Goal: Communication & Community: Answer question/provide support

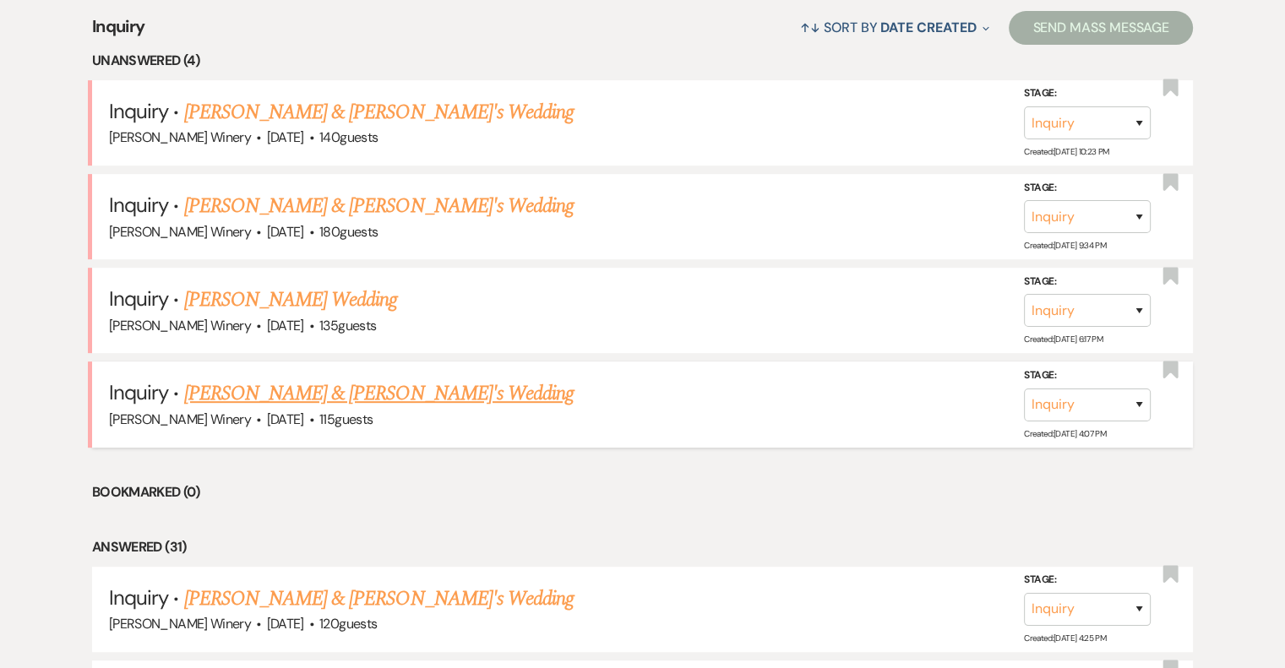
click at [281, 388] on link "[PERSON_NAME] & [PERSON_NAME]'s Wedding" at bounding box center [379, 394] width 390 height 30
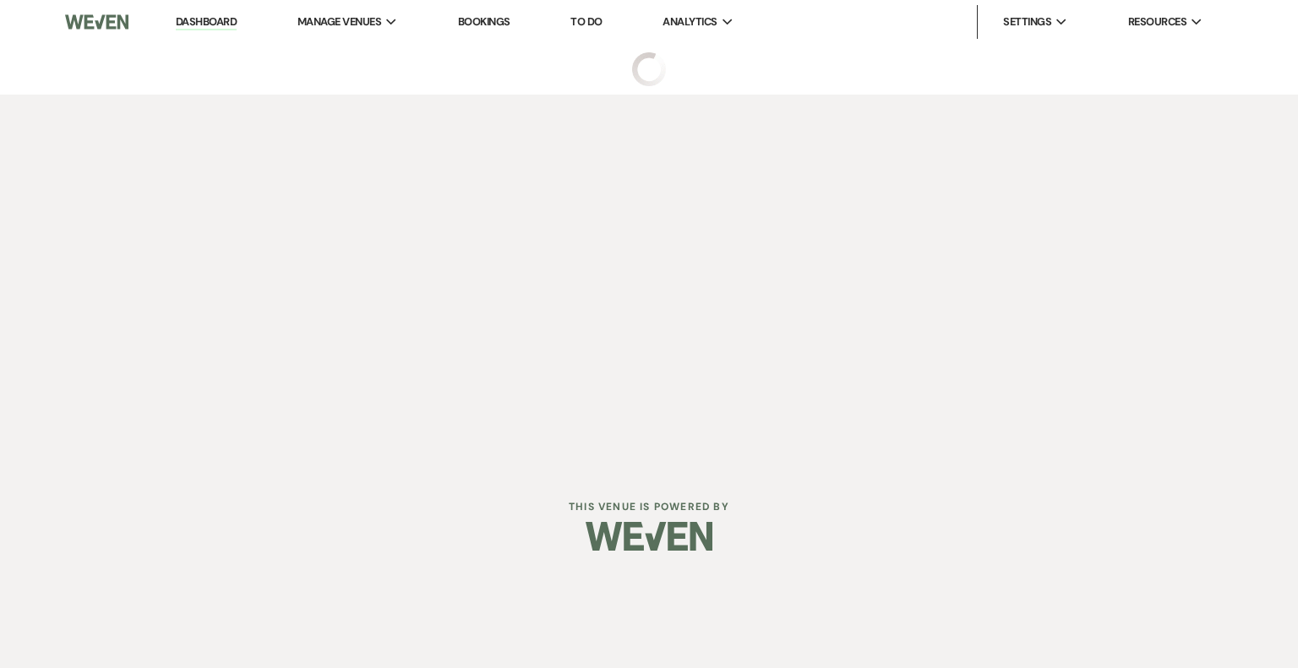
select select "5"
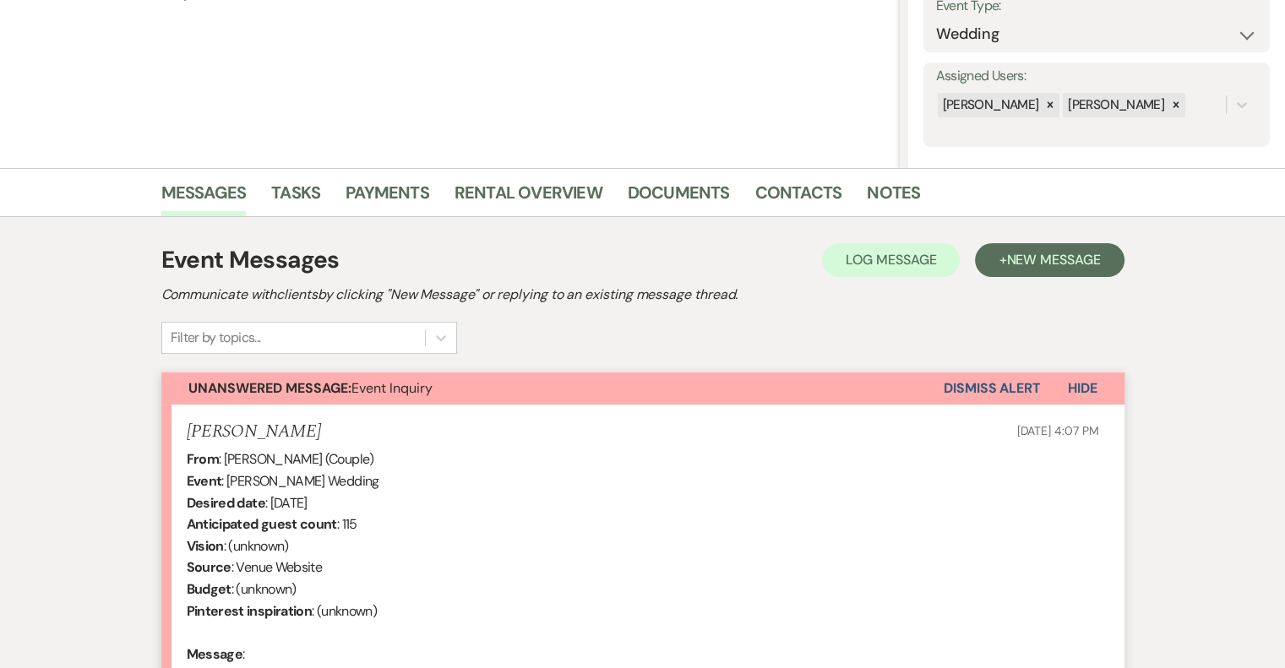
scroll to position [493, 0]
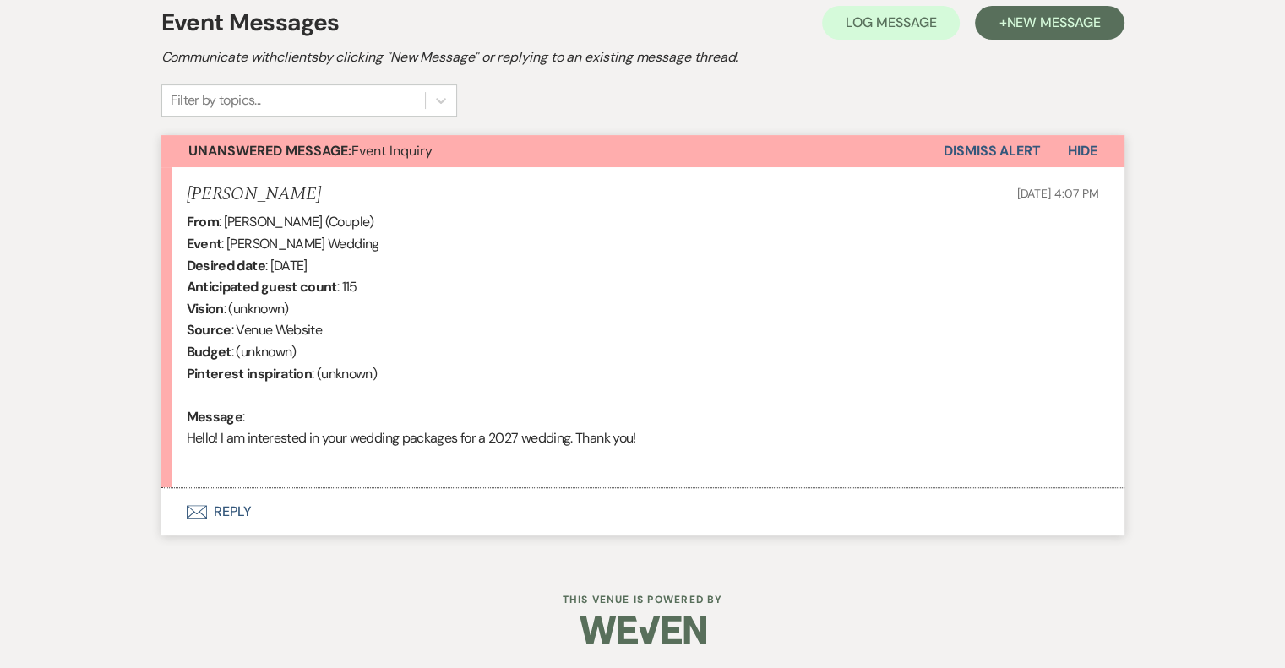
click at [228, 513] on button "Envelope Reply" at bounding box center [642, 511] width 963 height 47
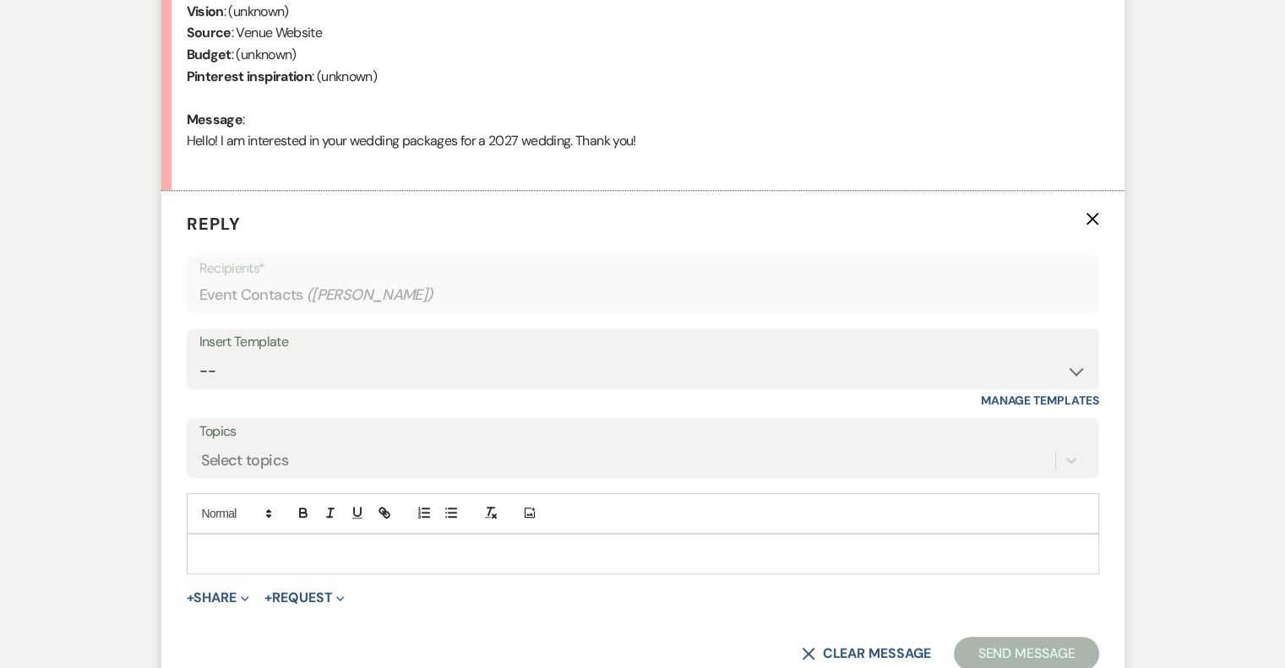
scroll to position [817, 0]
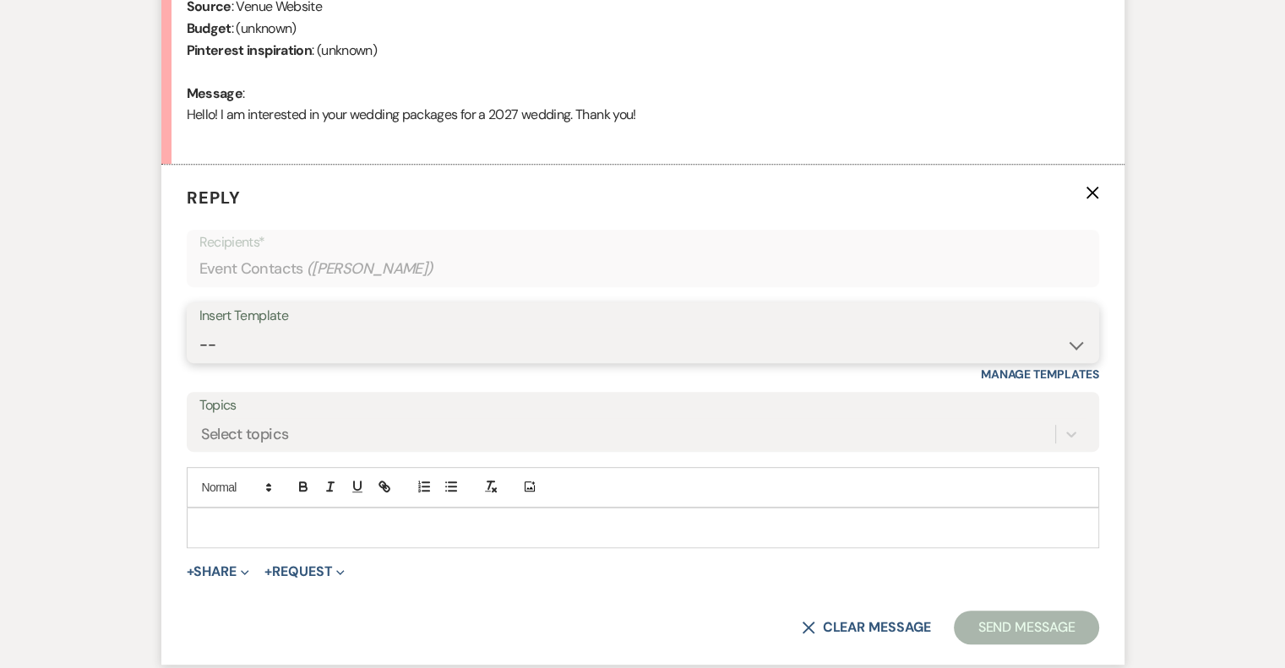
click at [276, 350] on select "-- Weven Planning Portal Introduction (Booked Events) Tour Request Response Fol…" at bounding box center [642, 345] width 887 height 33
select select "403"
click at [199, 329] on select "-- Weven Planning Portal Introduction (Booked Events) Tour Request Response Fol…" at bounding box center [642, 345] width 887 height 33
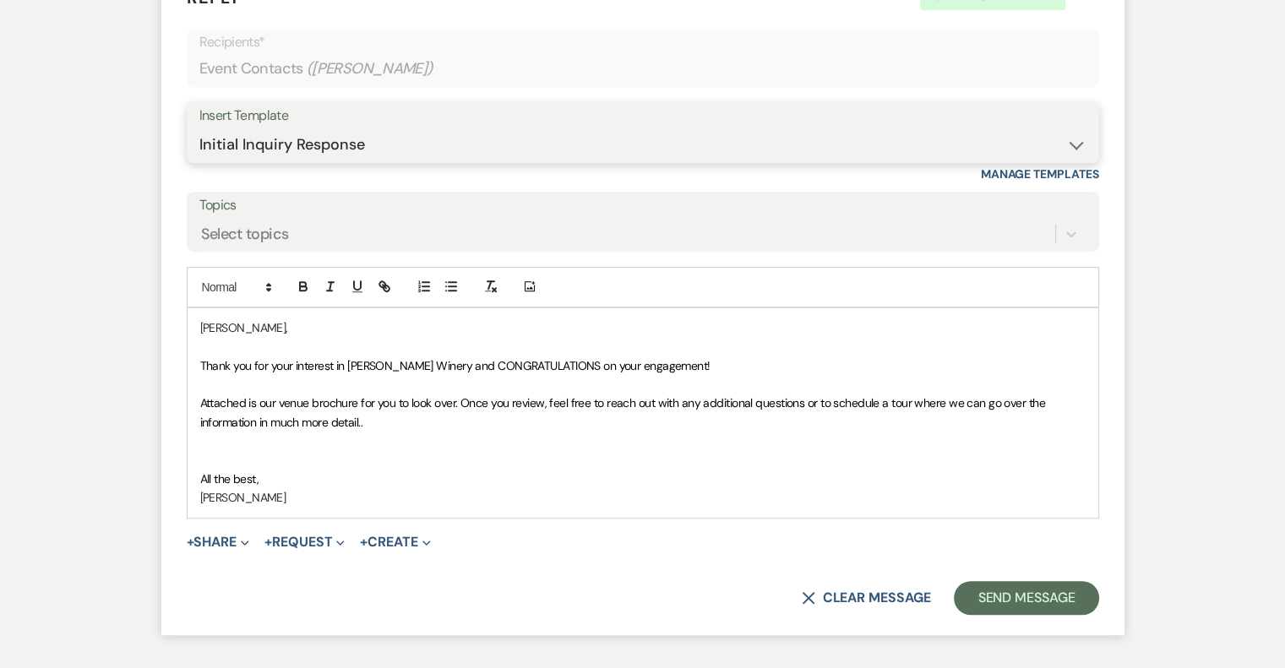
scroll to position [1071, 0]
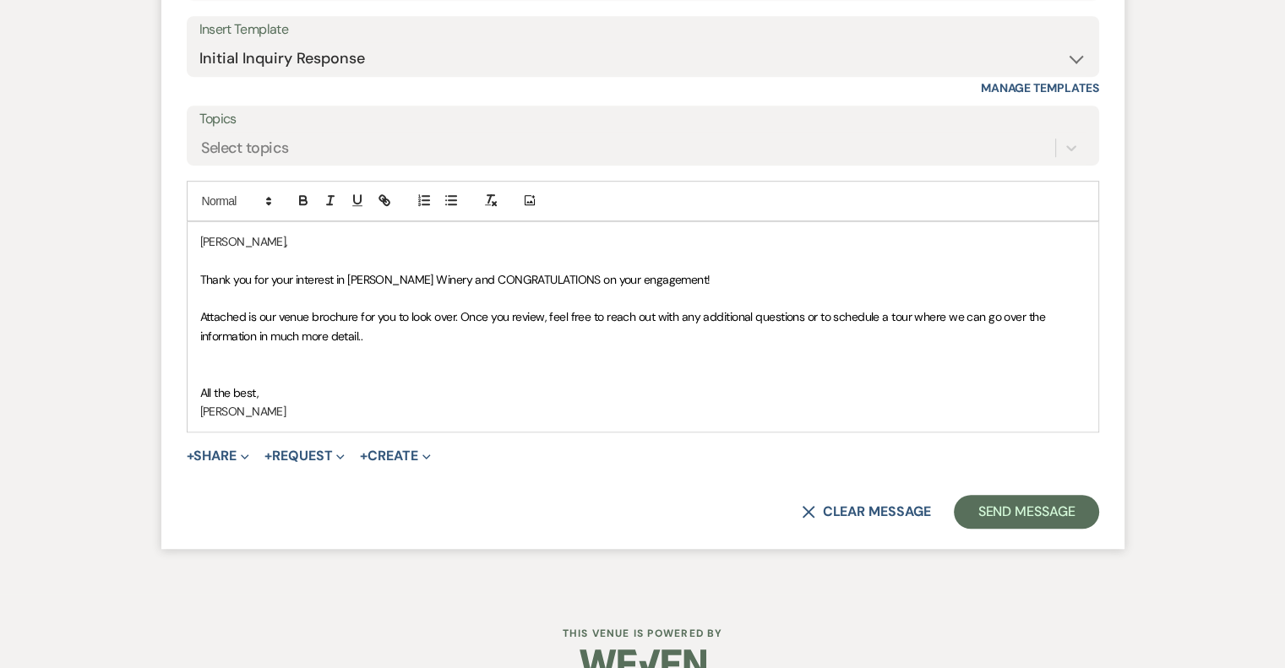
click at [203, 489] on form "Reply X Saving draft... Recipients* Event Contacts ( [PERSON_NAME] ) Insert Tem…" at bounding box center [642, 213] width 963 height 670
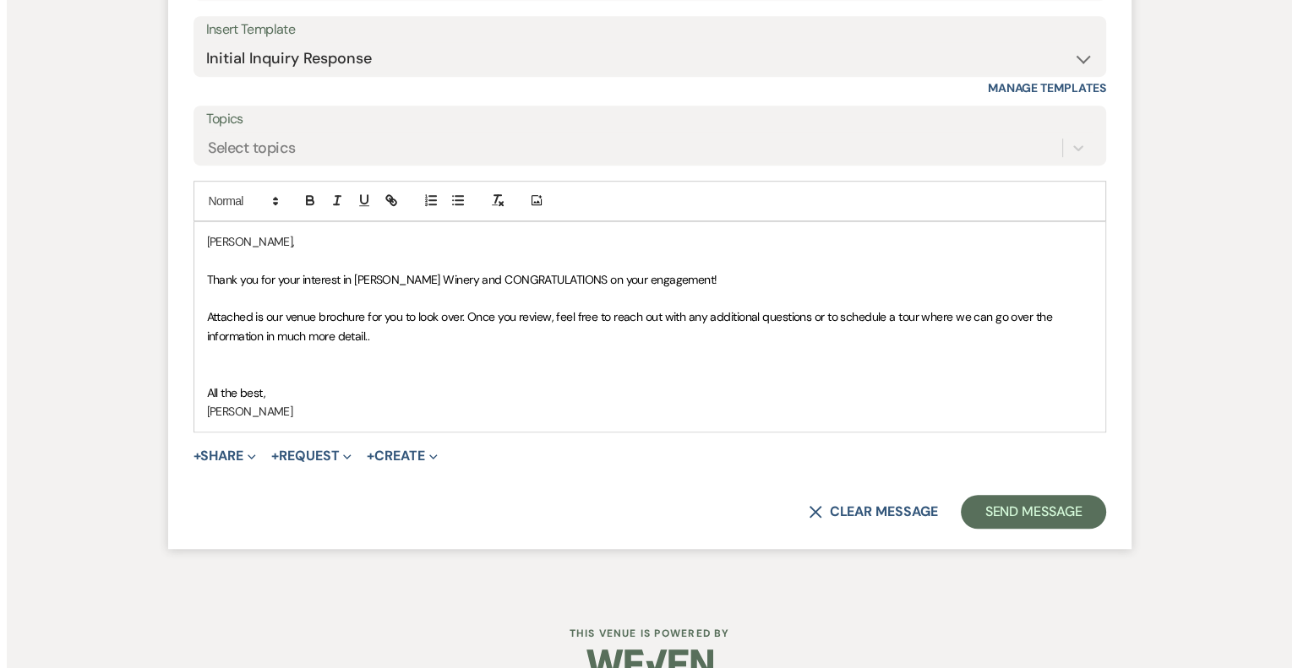
scroll to position [1136, 0]
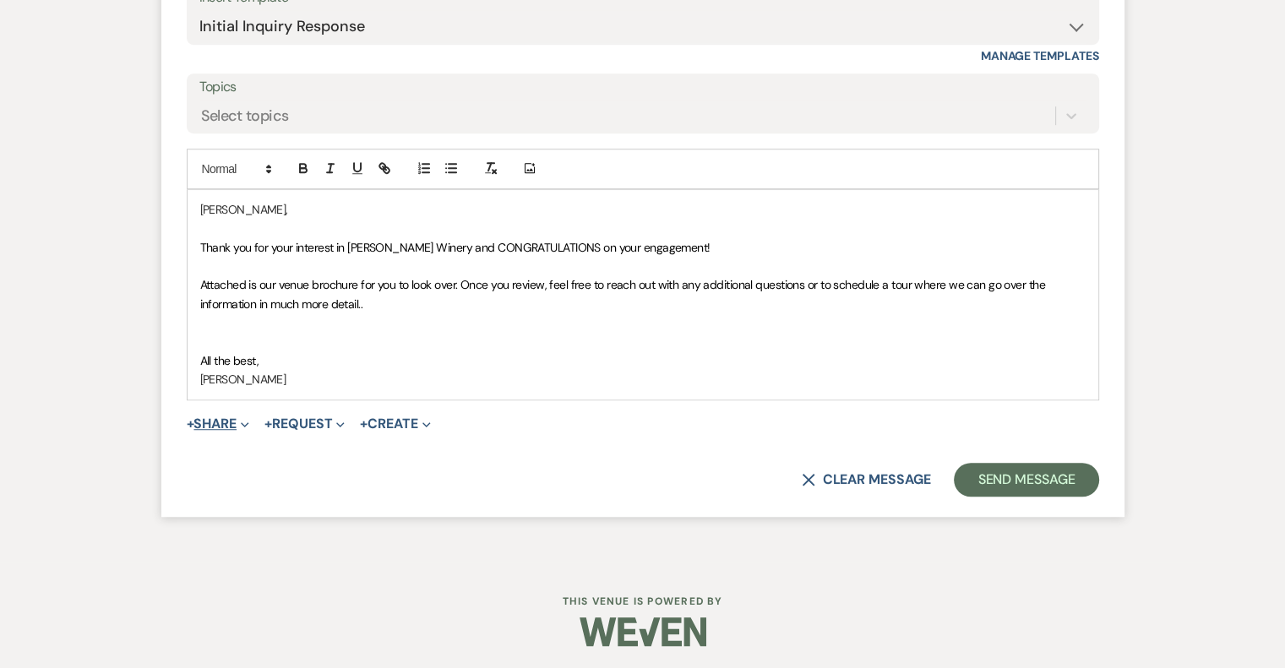
click at [214, 417] on button "+ Share Expand" at bounding box center [218, 424] width 63 height 14
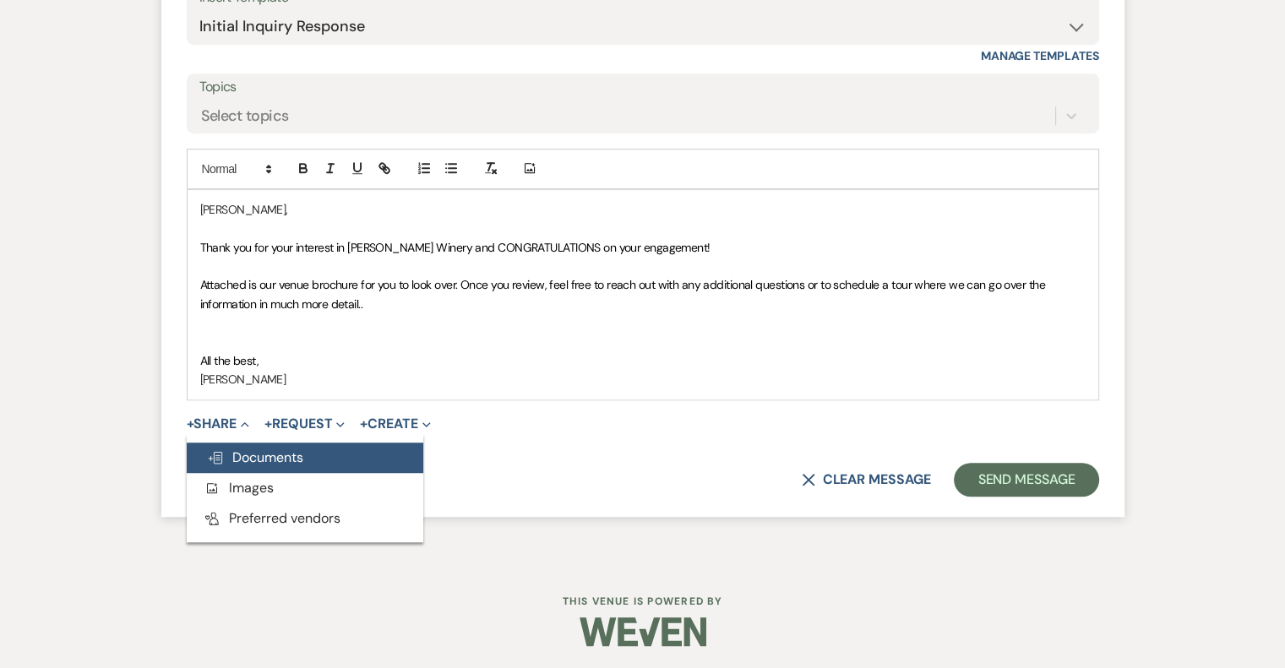
click at [250, 459] on span "Doc Upload Documents" at bounding box center [255, 458] width 96 height 18
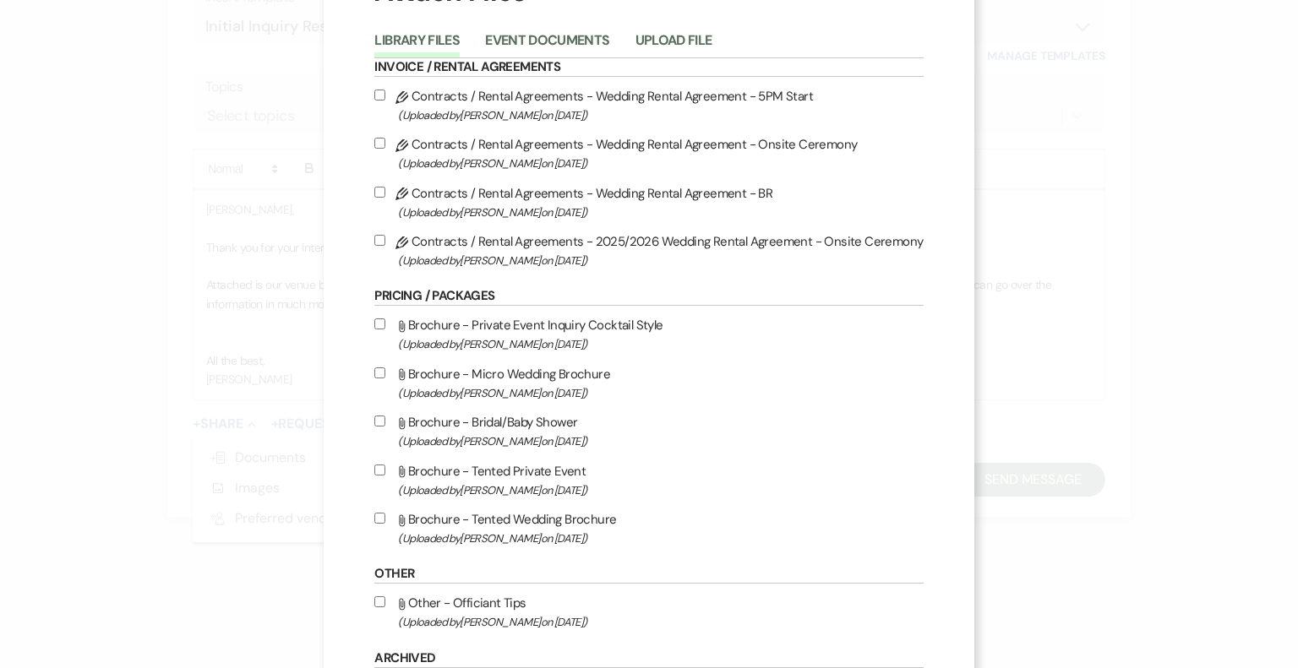
scroll to position [169, 0]
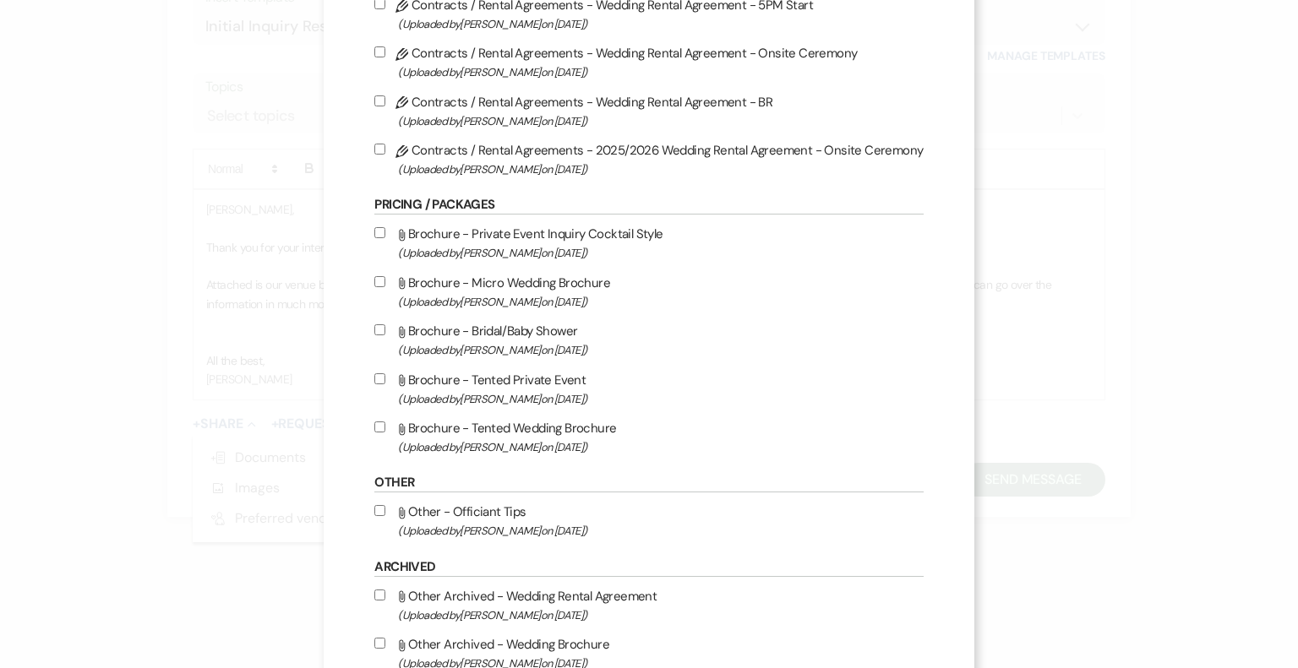
click at [580, 440] on span "(Uploaded by [PERSON_NAME] on [DATE] )" at bounding box center [660, 447] width 525 height 19
click at [385, 433] on input "Attach File Brochure - Tented Wedding Brochure (Uploaded by [PERSON_NAME] on [D…" at bounding box center [379, 427] width 11 height 11
checkbox input "true"
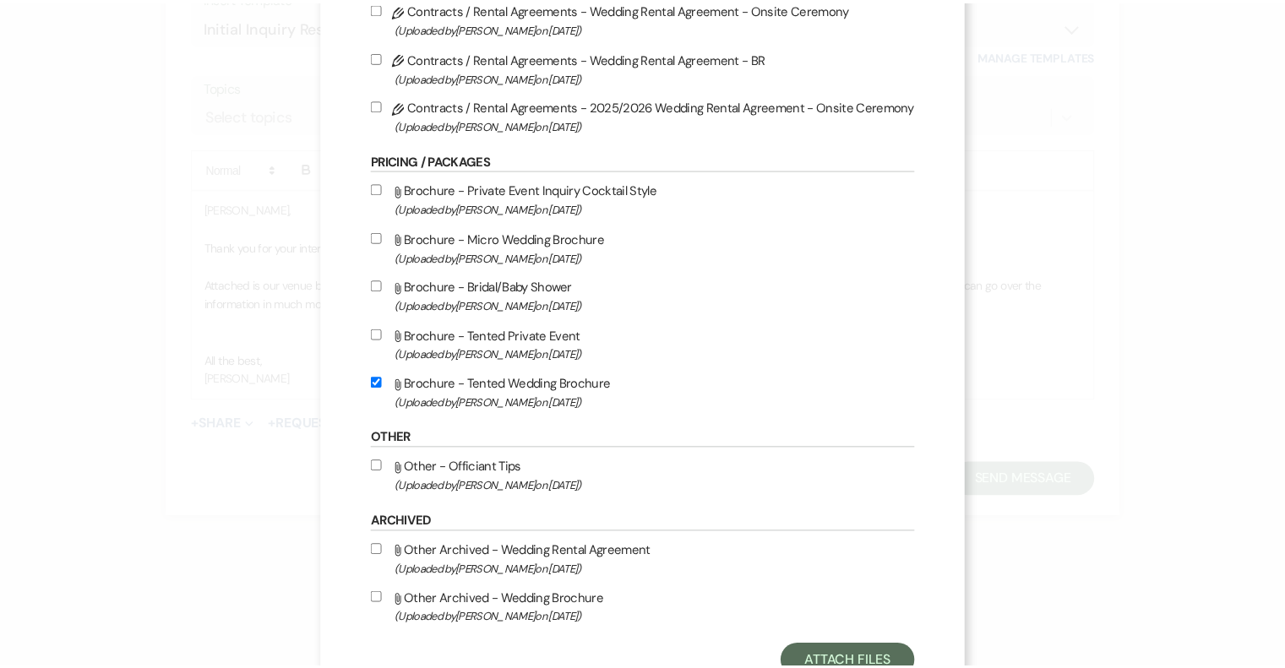
scroll to position [278, 0]
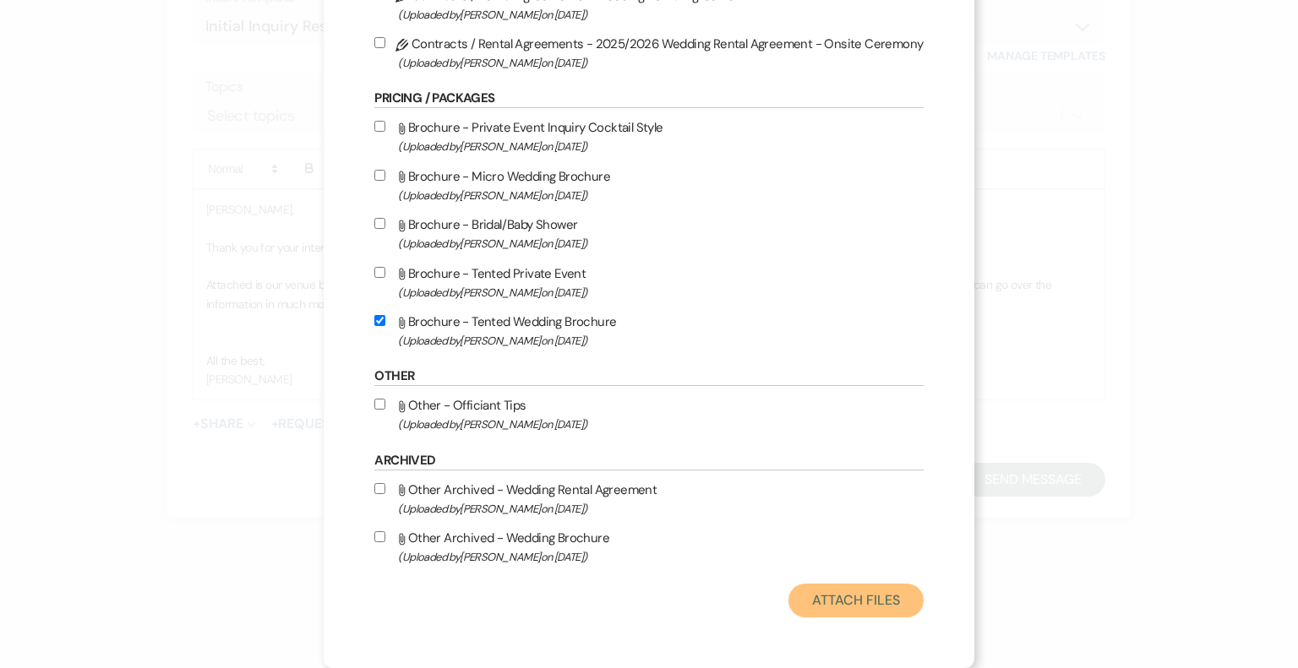
click at [815, 597] on button "Attach Files" at bounding box center [855, 601] width 134 height 34
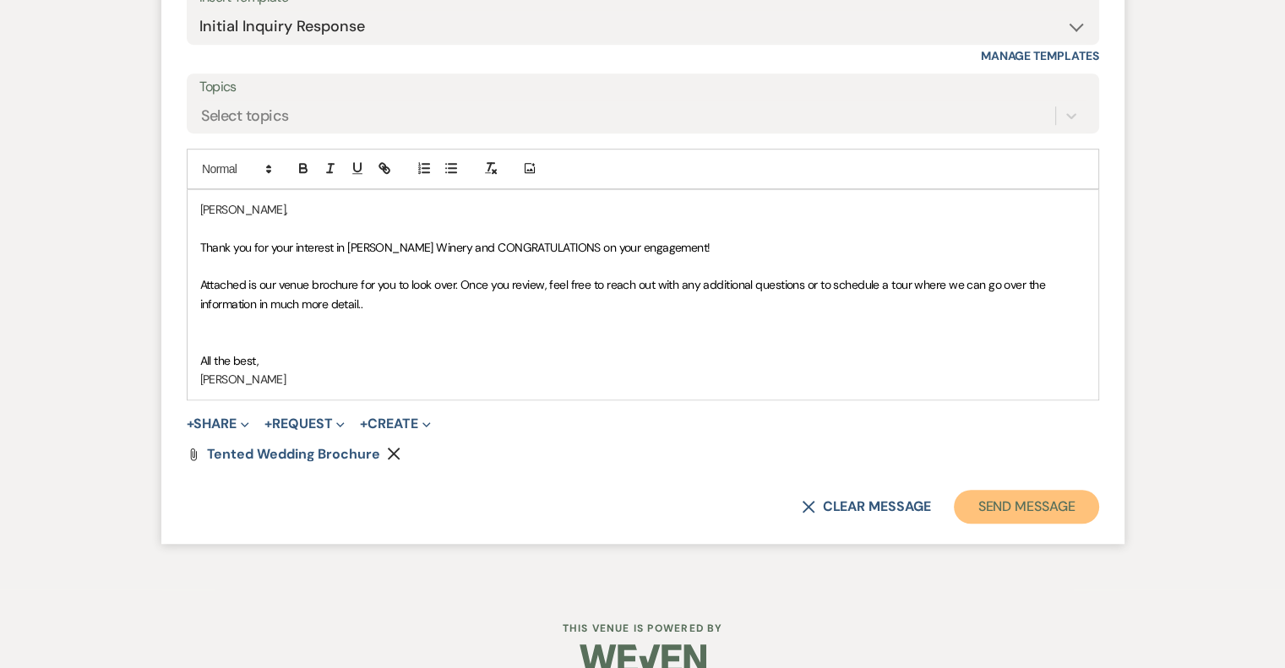
click at [998, 507] on button "Send Message" at bounding box center [1026, 507] width 144 height 34
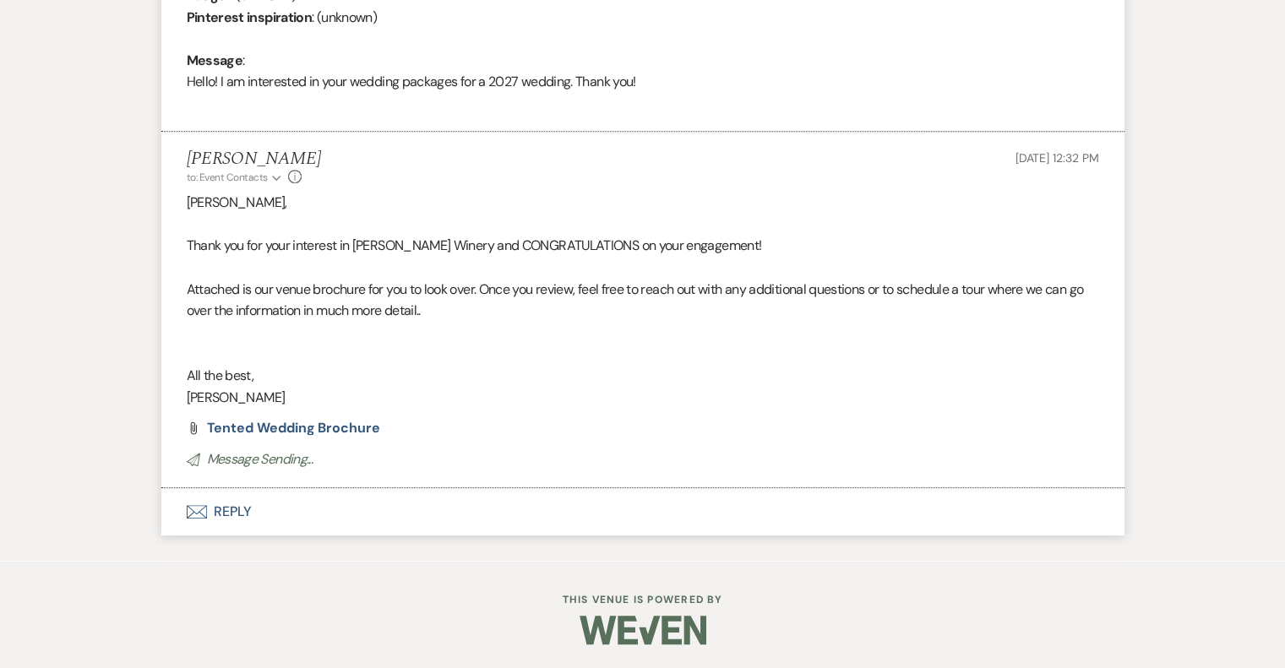
scroll to position [0, 0]
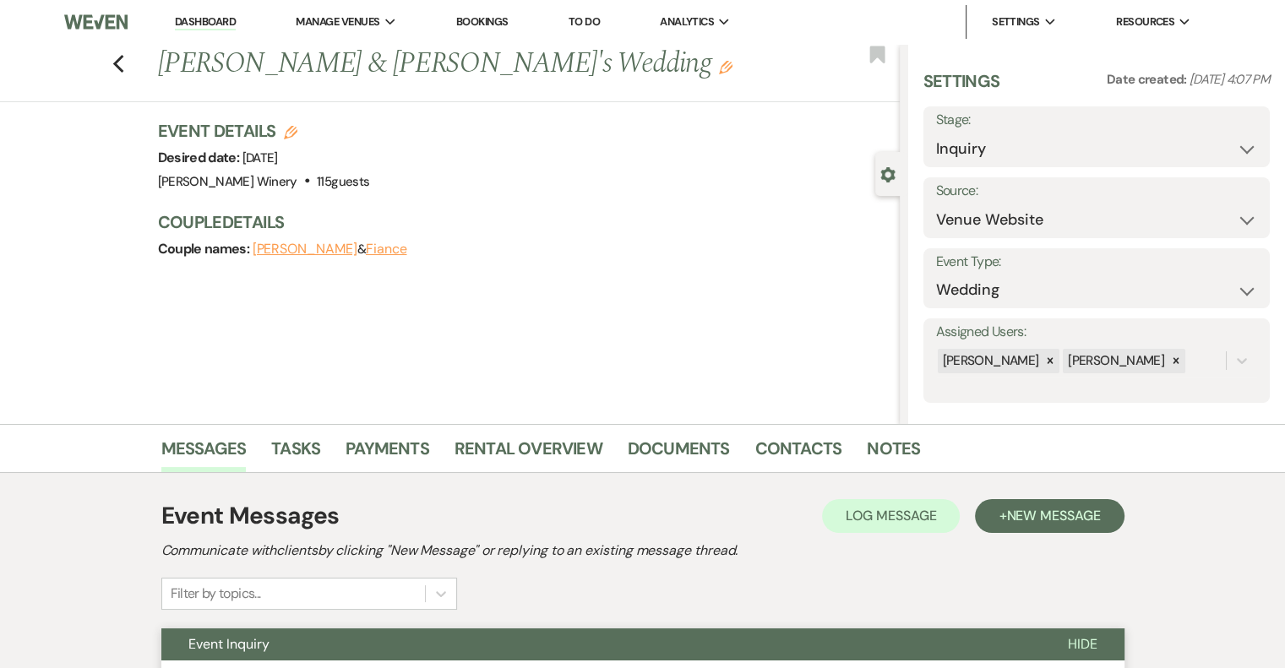
click at [225, 18] on link "Dashboard" at bounding box center [205, 22] width 61 height 16
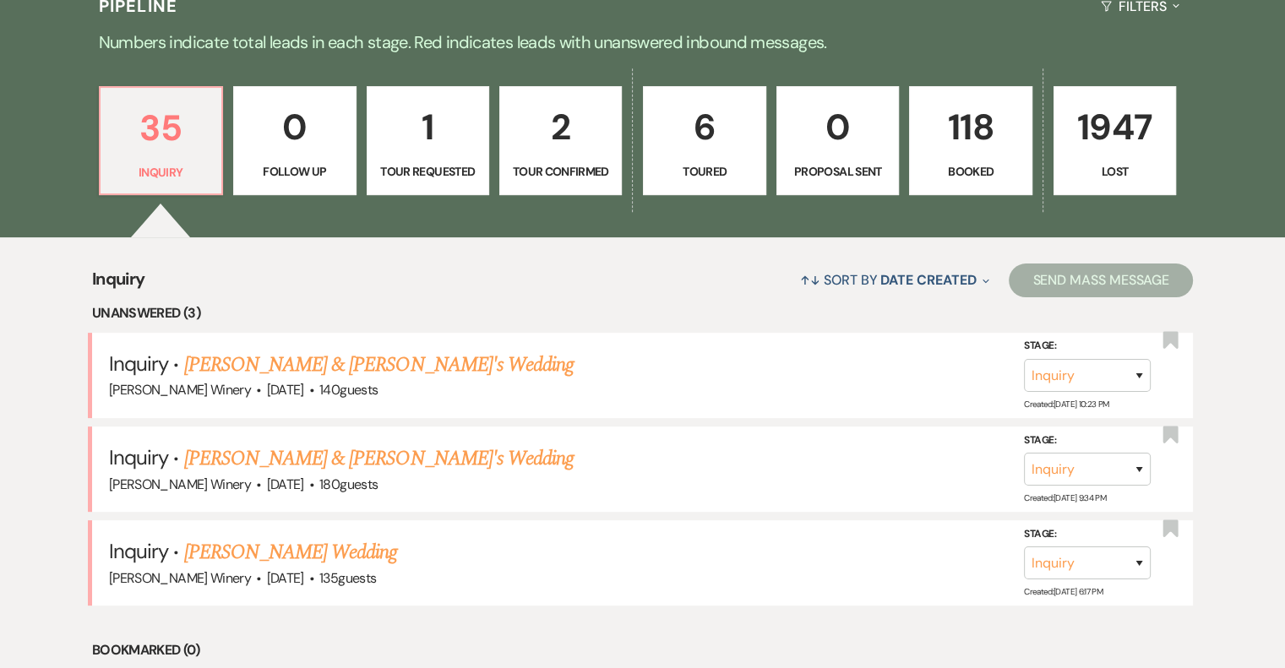
scroll to position [423, 0]
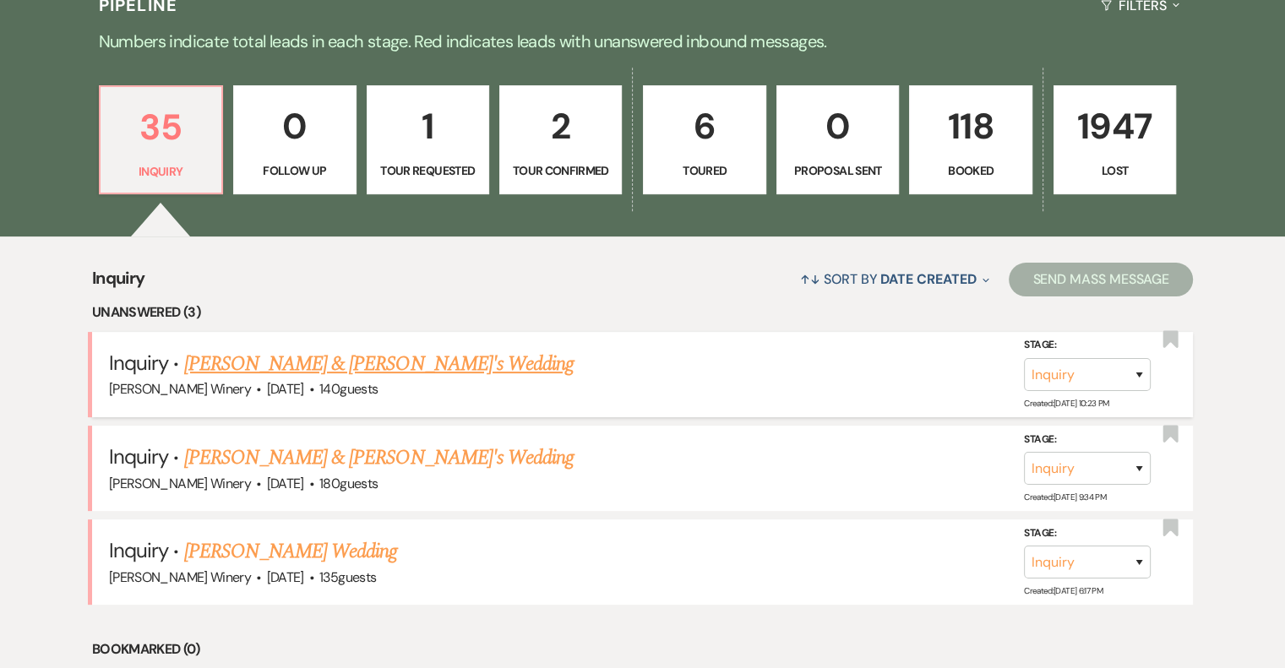
click at [289, 356] on link "[PERSON_NAME] & [PERSON_NAME]'s Wedding" at bounding box center [379, 364] width 390 height 30
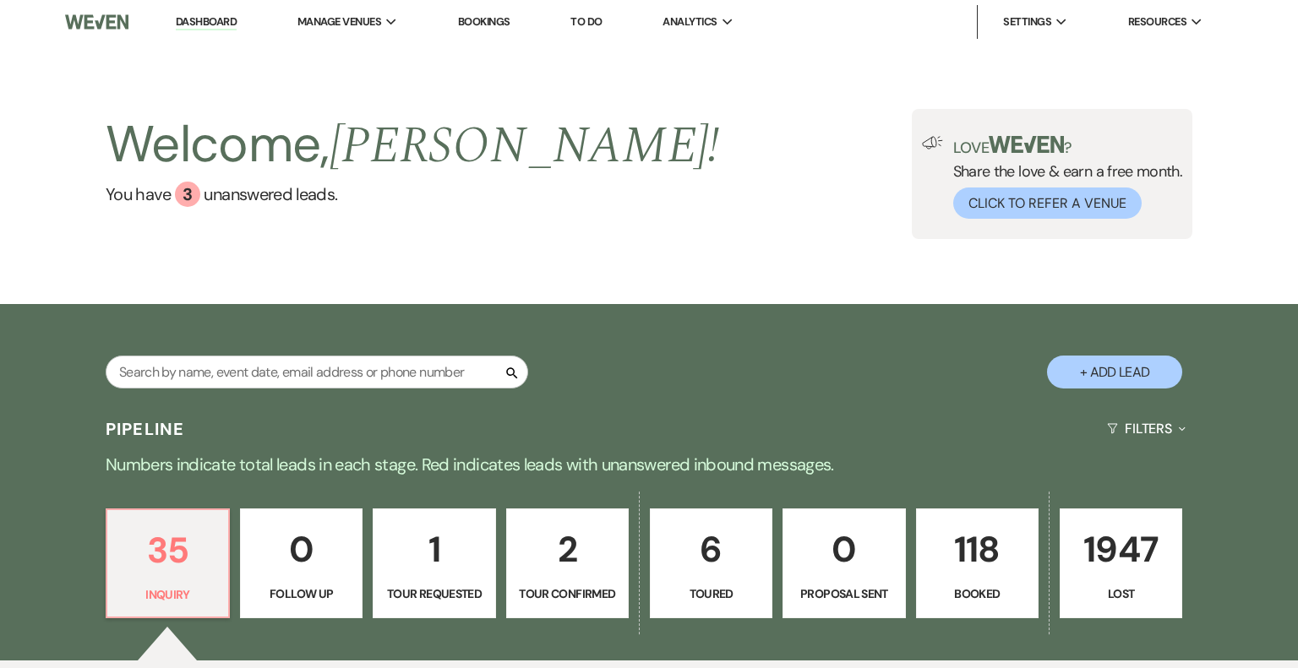
select select "5"
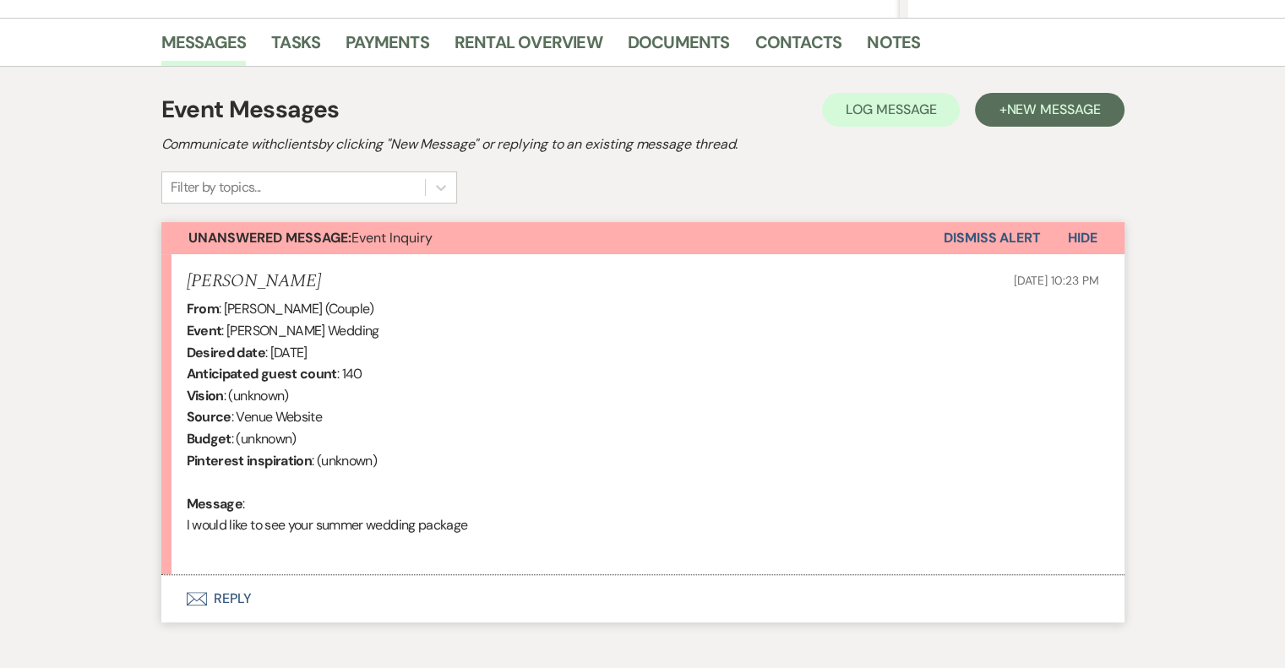
scroll to position [423, 0]
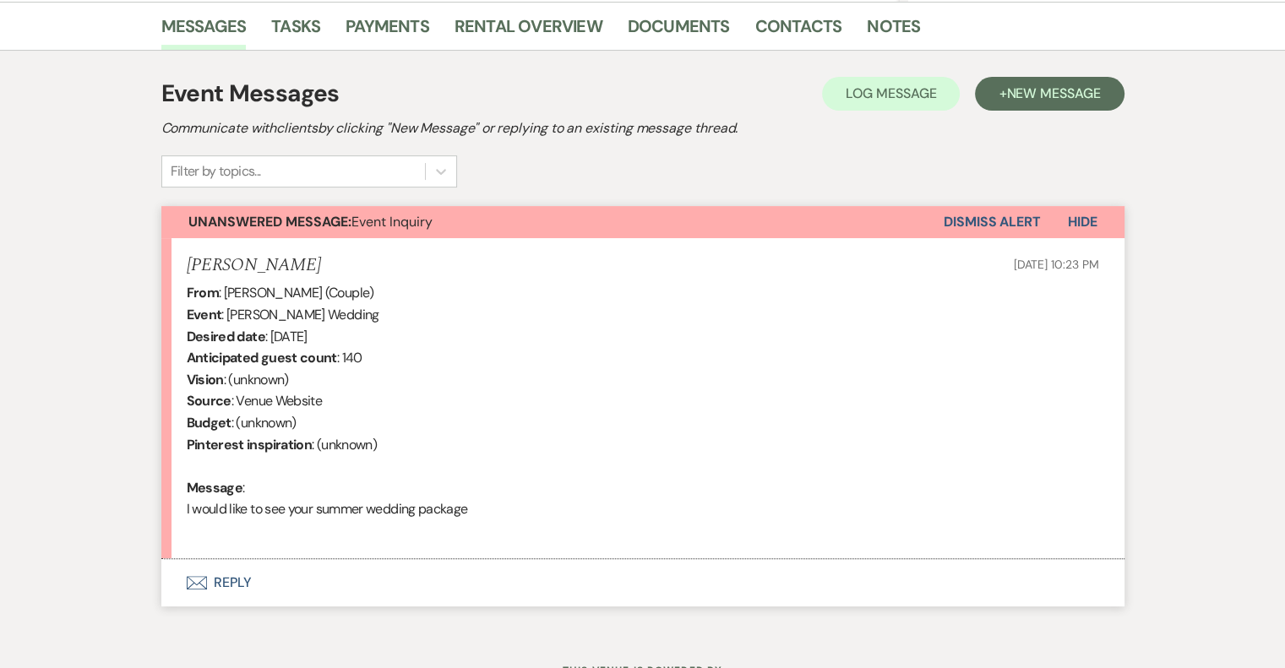
click at [230, 581] on button "Envelope Reply" at bounding box center [642, 582] width 963 height 47
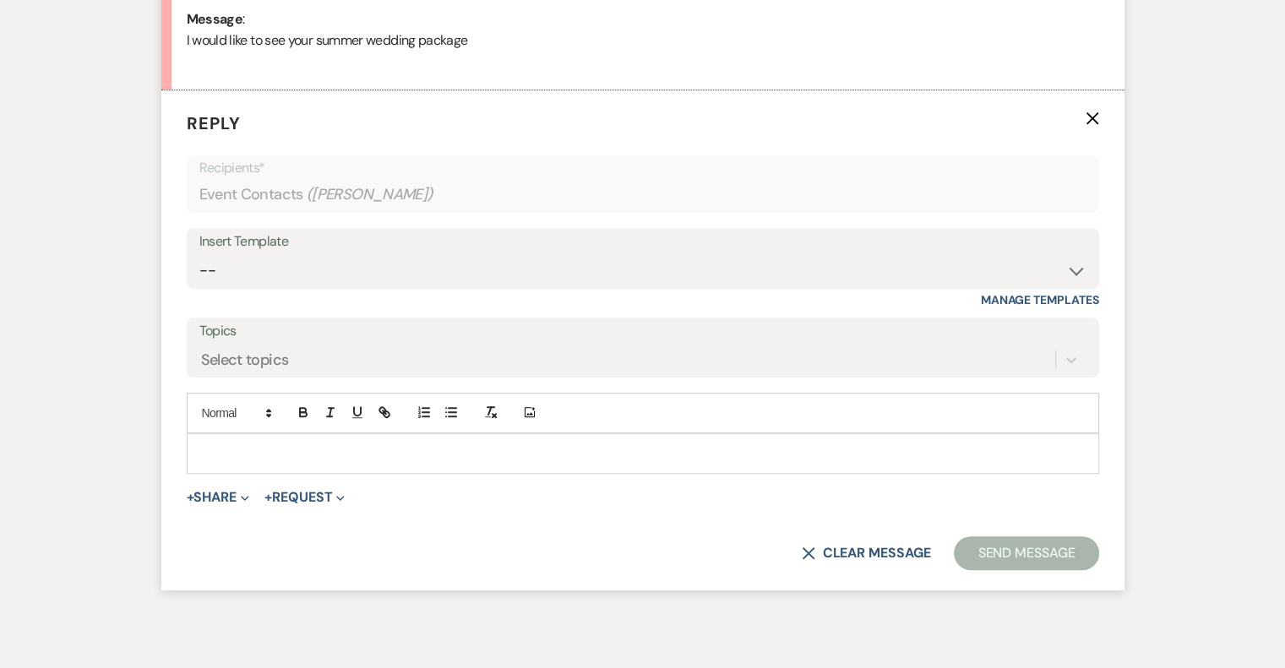
scroll to position [897, 0]
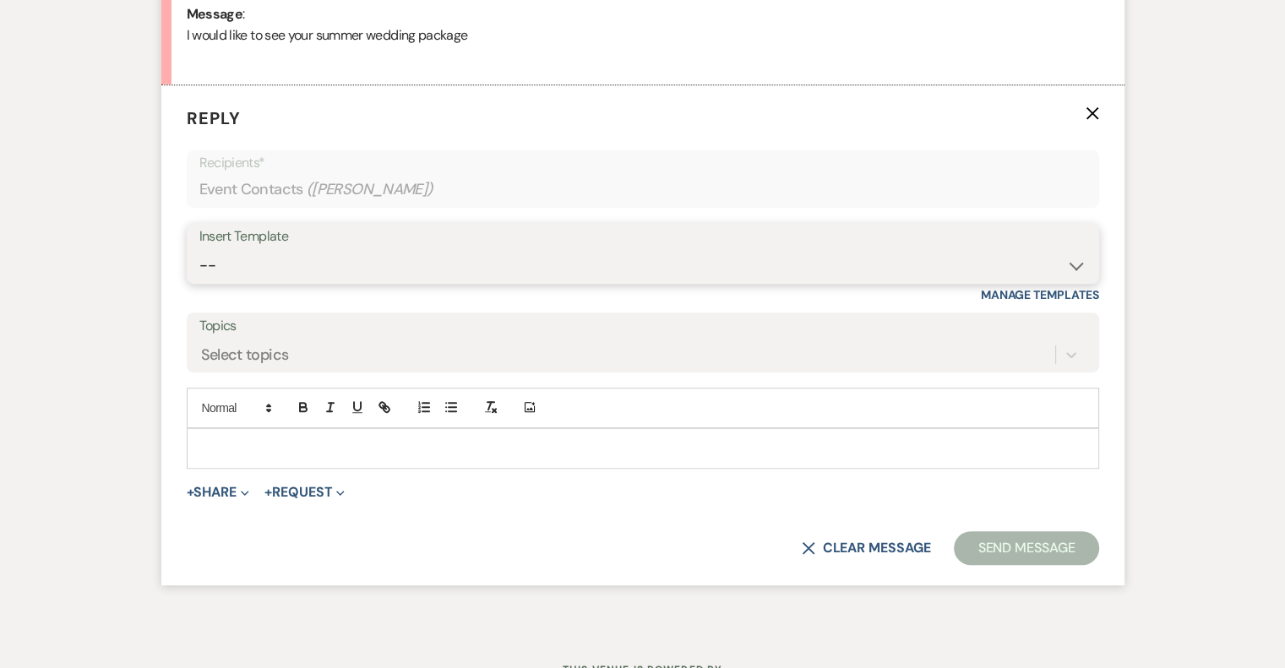
click at [212, 264] on select "-- Weven Planning Portal Introduction (Booked Events) Tour Request Response Fol…" at bounding box center [642, 265] width 887 height 33
select select "403"
click at [199, 249] on select "-- Weven Planning Portal Introduction (Booked Events) Tour Request Response Fol…" at bounding box center [642, 265] width 887 height 33
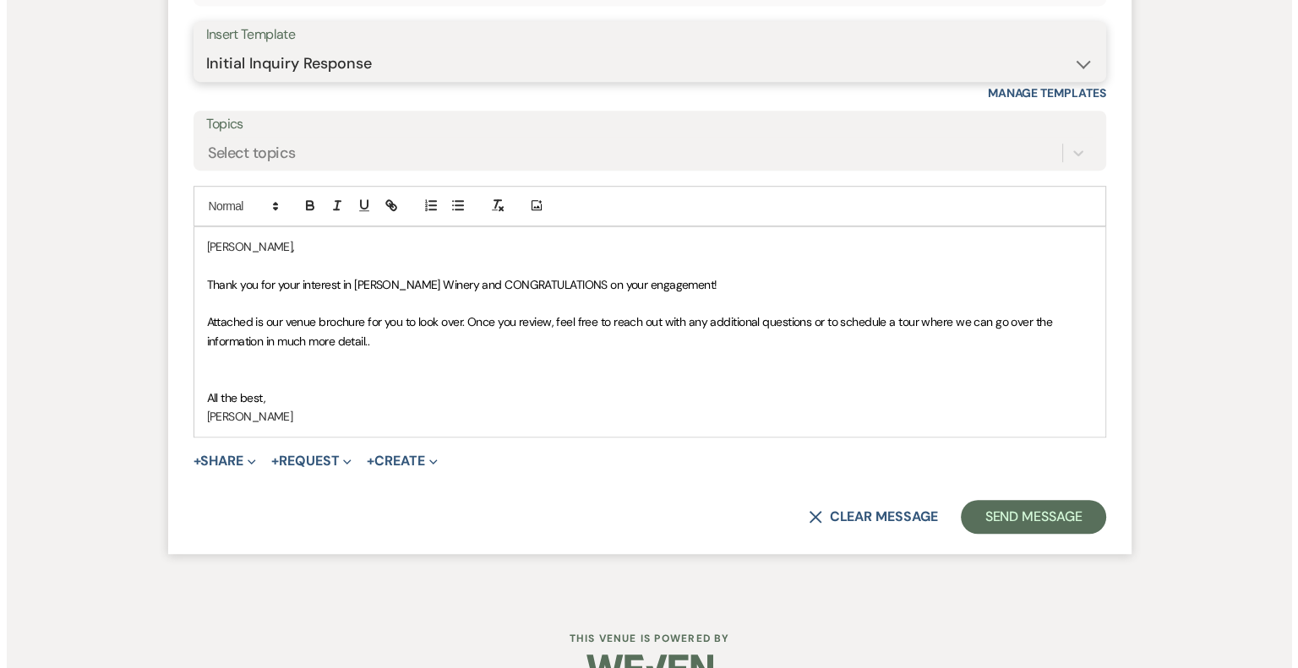
scroll to position [1136, 0]
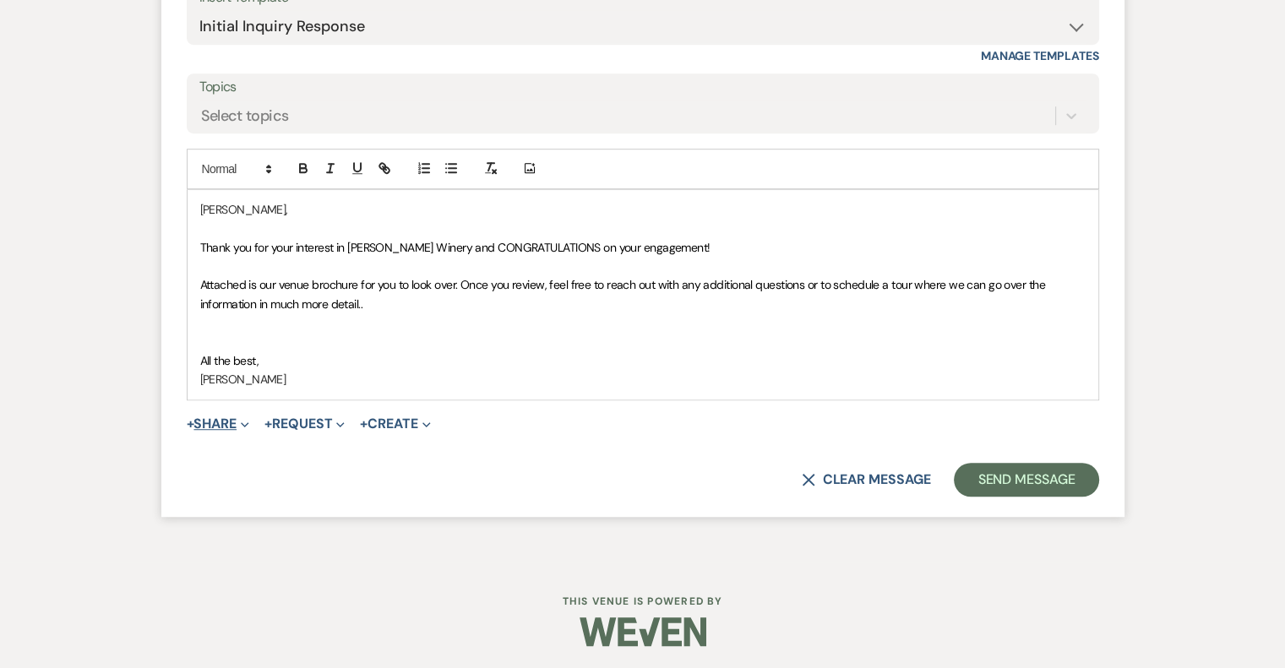
click at [210, 418] on button "+ Share Expand" at bounding box center [218, 424] width 63 height 14
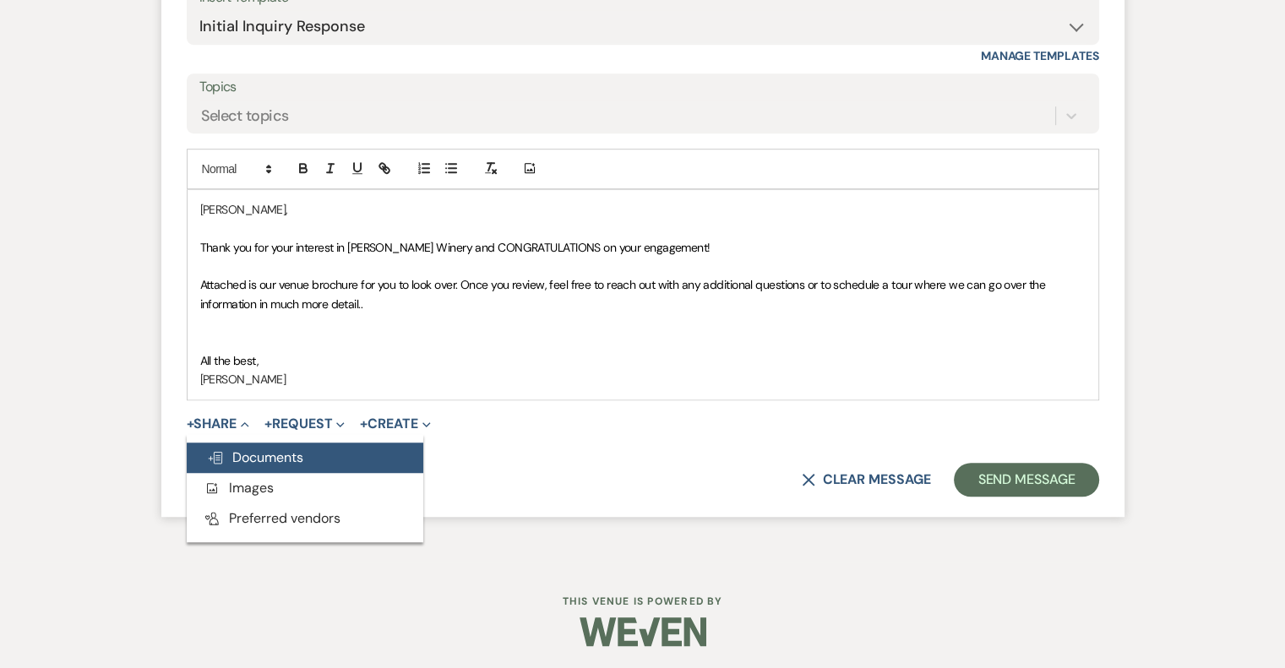
click at [248, 457] on span "Doc Upload Documents" at bounding box center [255, 458] width 96 height 18
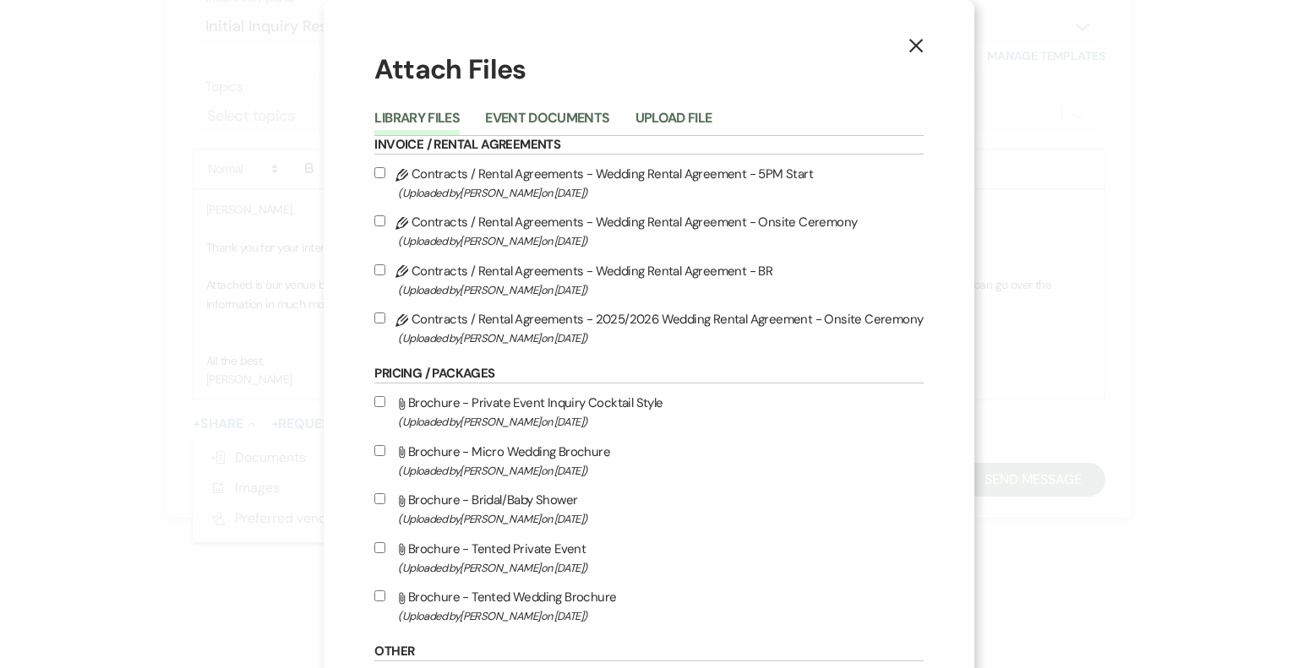
click at [534, 609] on span "(Uploaded by [PERSON_NAME] on [DATE] )" at bounding box center [660, 616] width 525 height 19
click at [385, 602] on input "Attach File Brochure - Tented Wedding Brochure (Uploaded by [PERSON_NAME] on [D…" at bounding box center [379, 596] width 11 height 11
checkbox input "true"
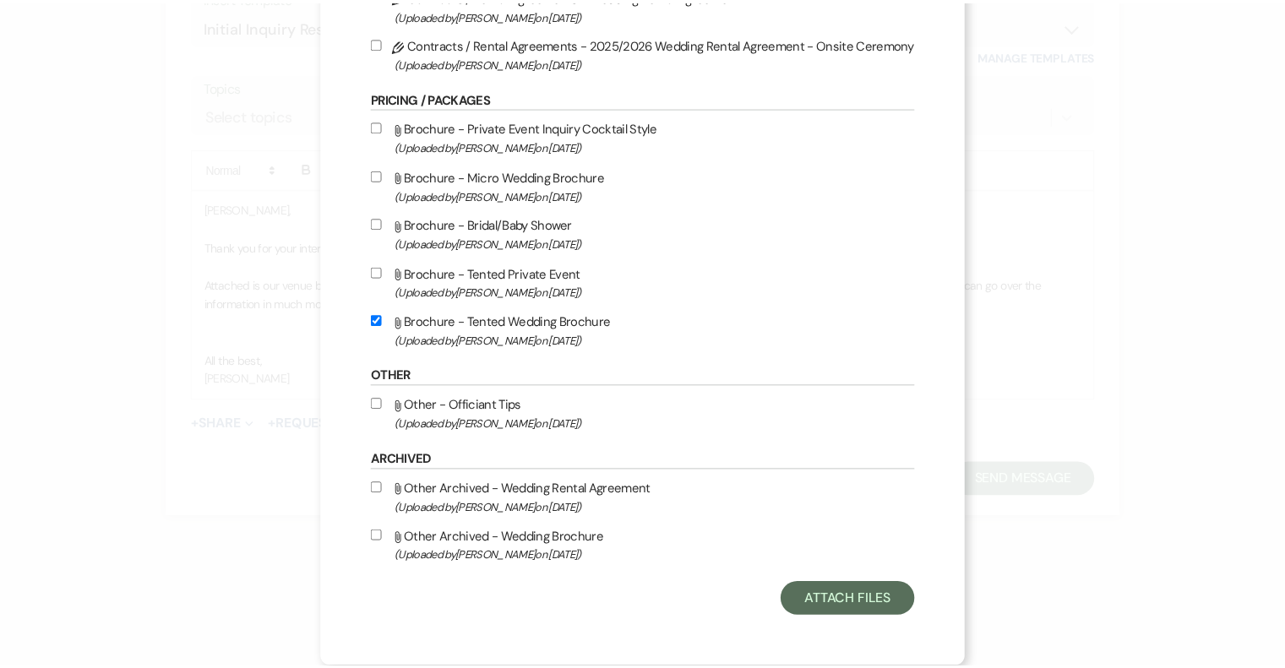
scroll to position [278, 0]
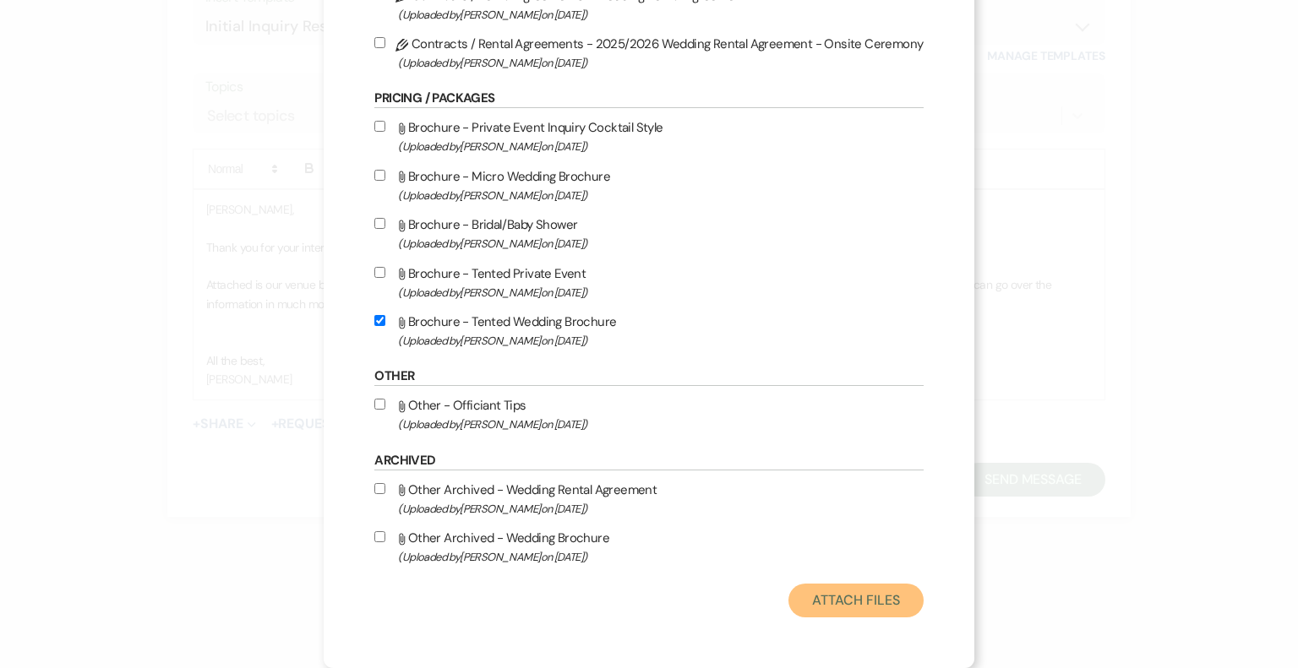
click at [894, 606] on button "Attach Files" at bounding box center [855, 601] width 134 height 34
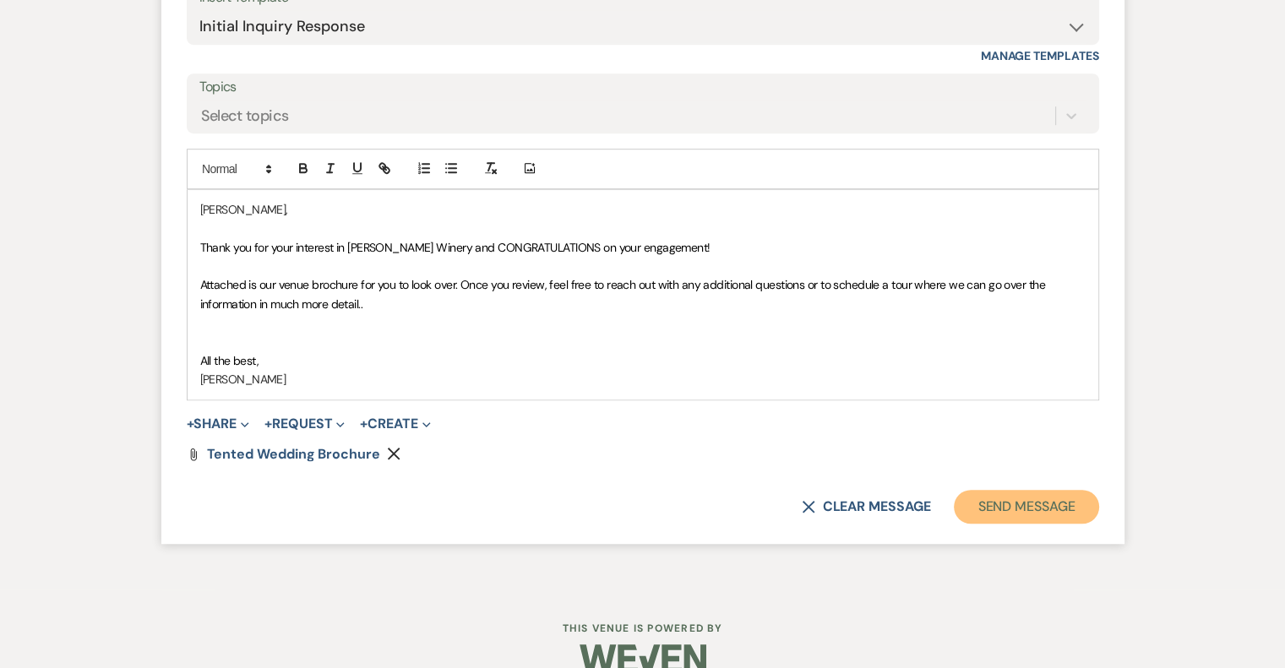
click at [1020, 493] on button "Send Message" at bounding box center [1026, 507] width 144 height 34
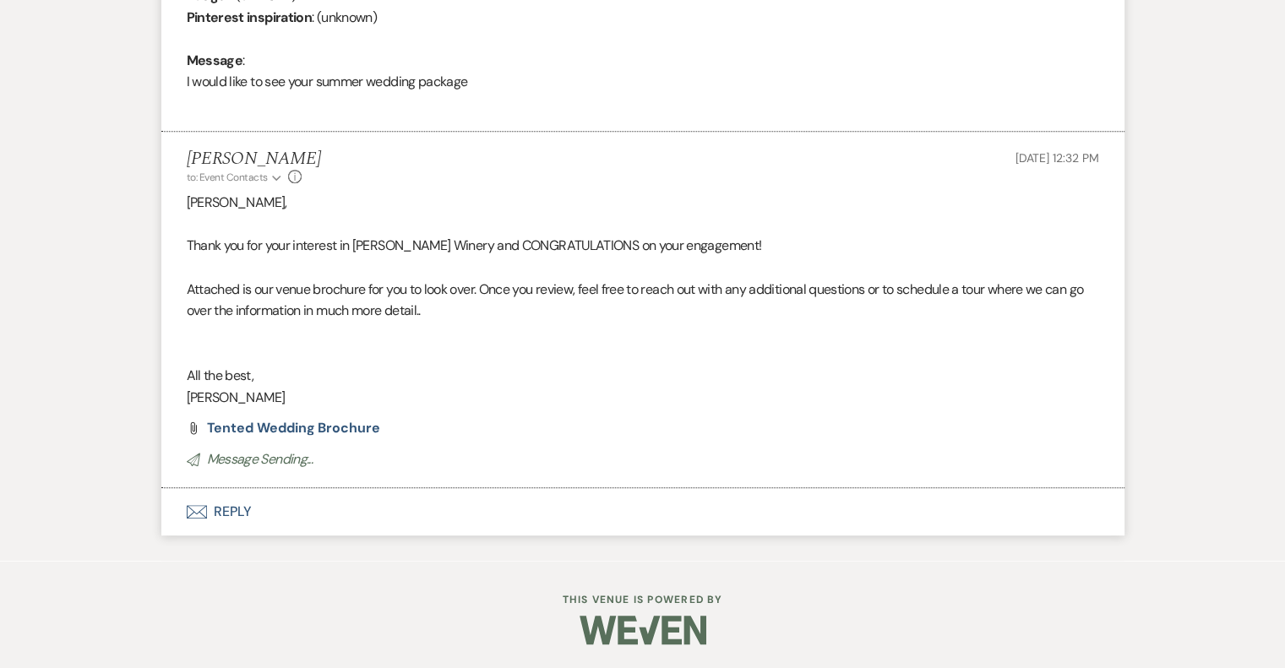
scroll to position [0, 0]
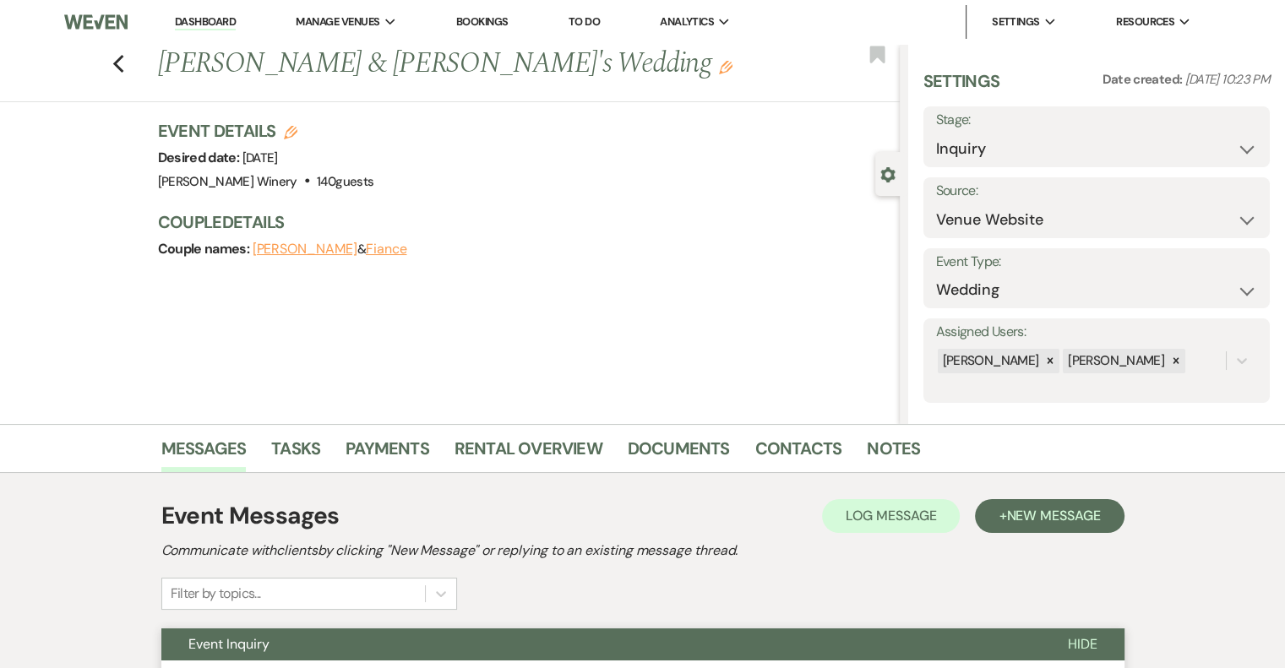
click at [215, 19] on link "Dashboard" at bounding box center [205, 22] width 61 height 16
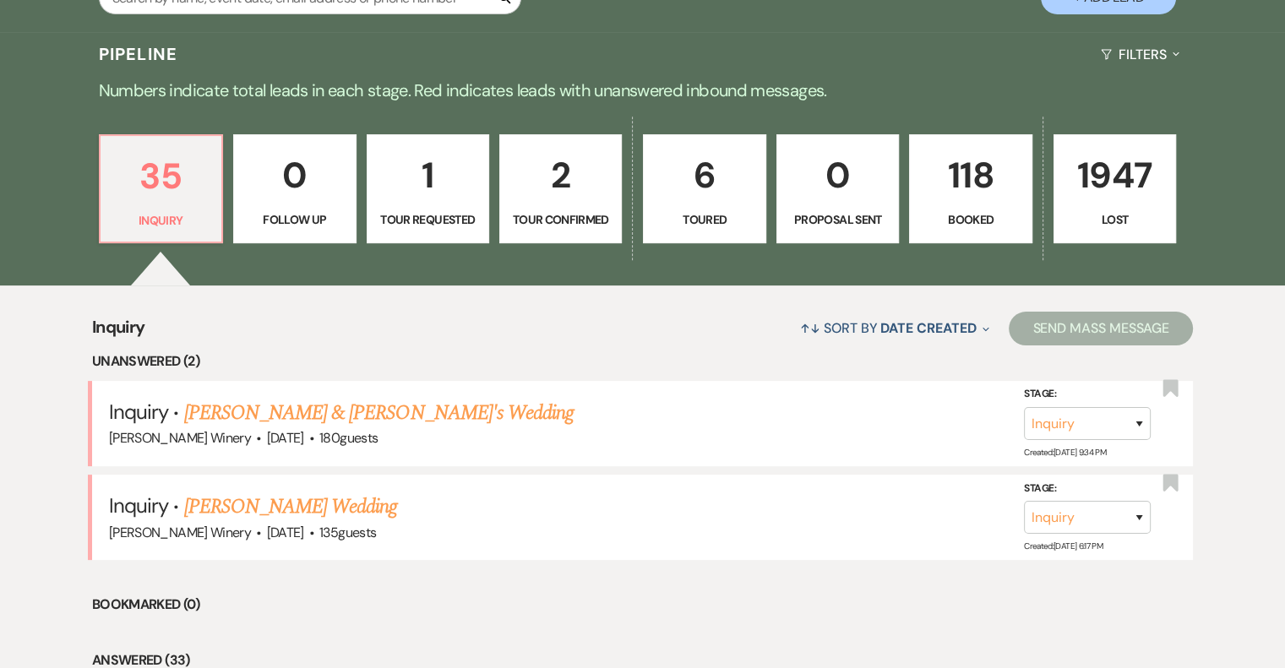
scroll to position [423, 0]
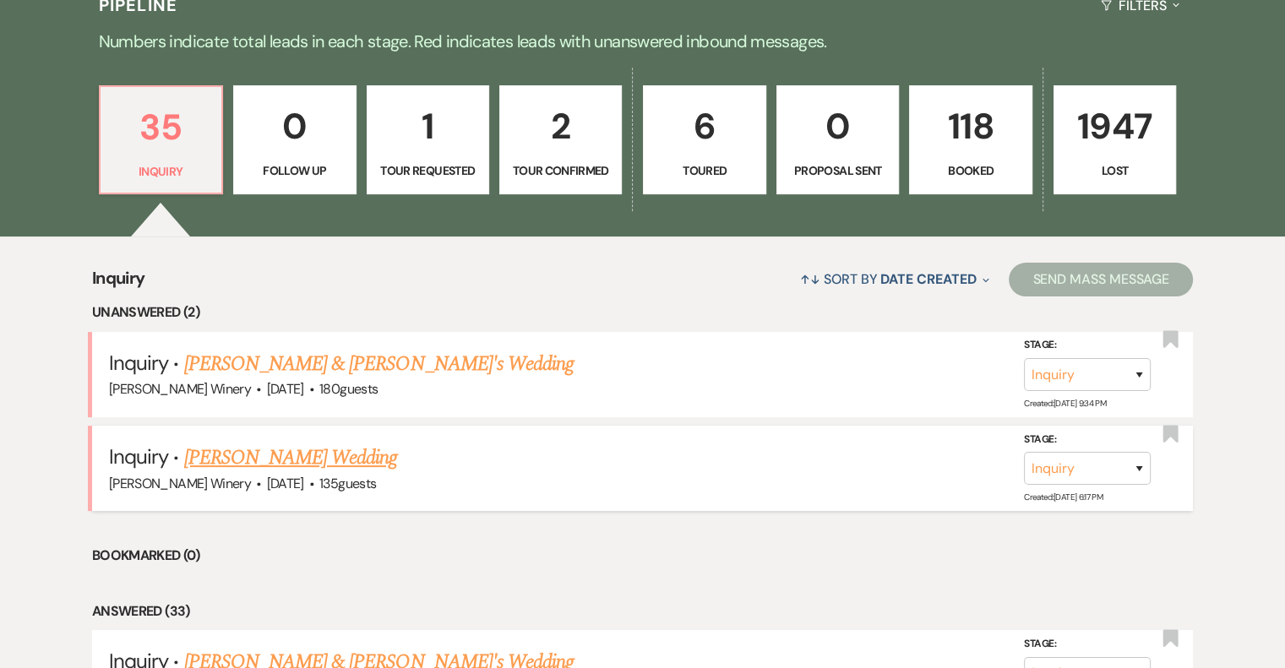
click at [325, 464] on link "[PERSON_NAME] Wedding" at bounding box center [291, 458] width 214 height 30
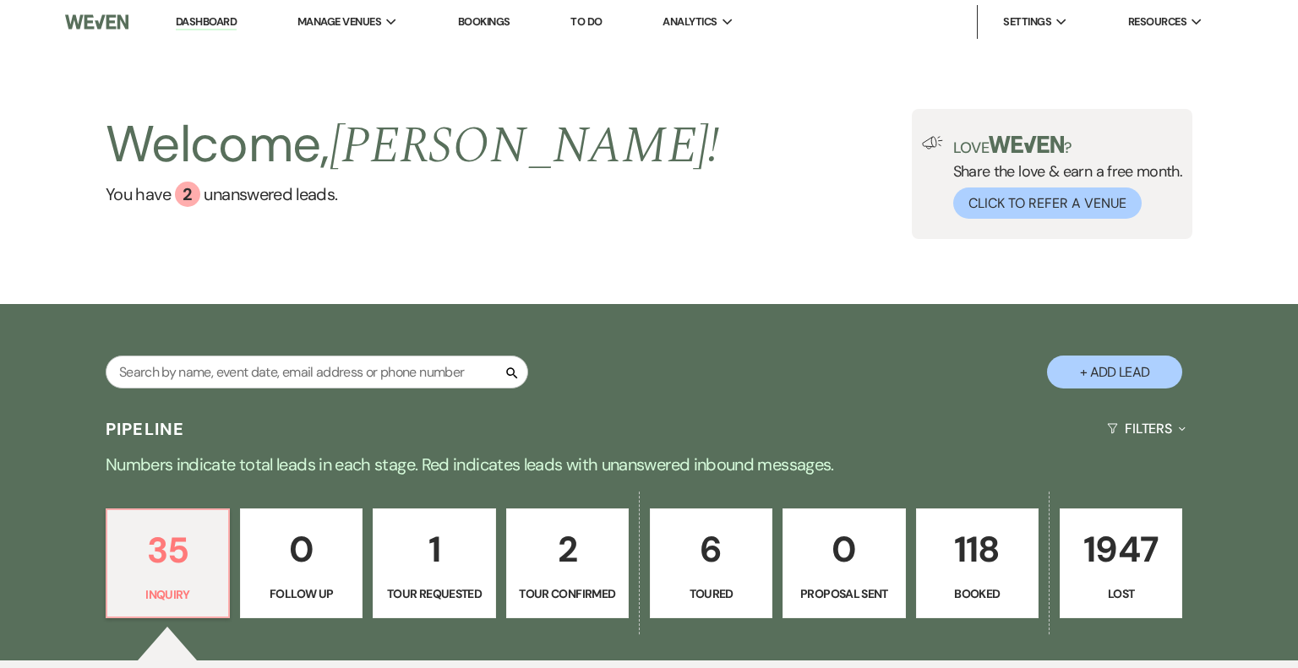
select select "5"
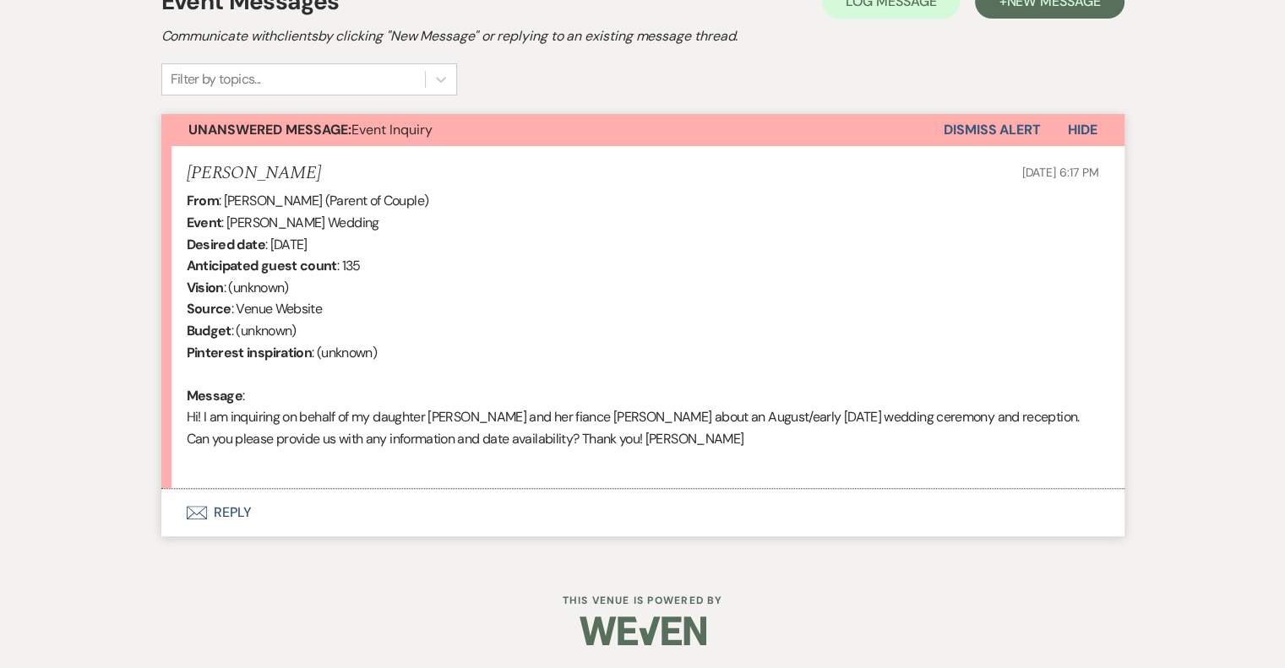
scroll to position [515, 0]
click at [247, 516] on button "Envelope Reply" at bounding box center [642, 511] width 963 height 47
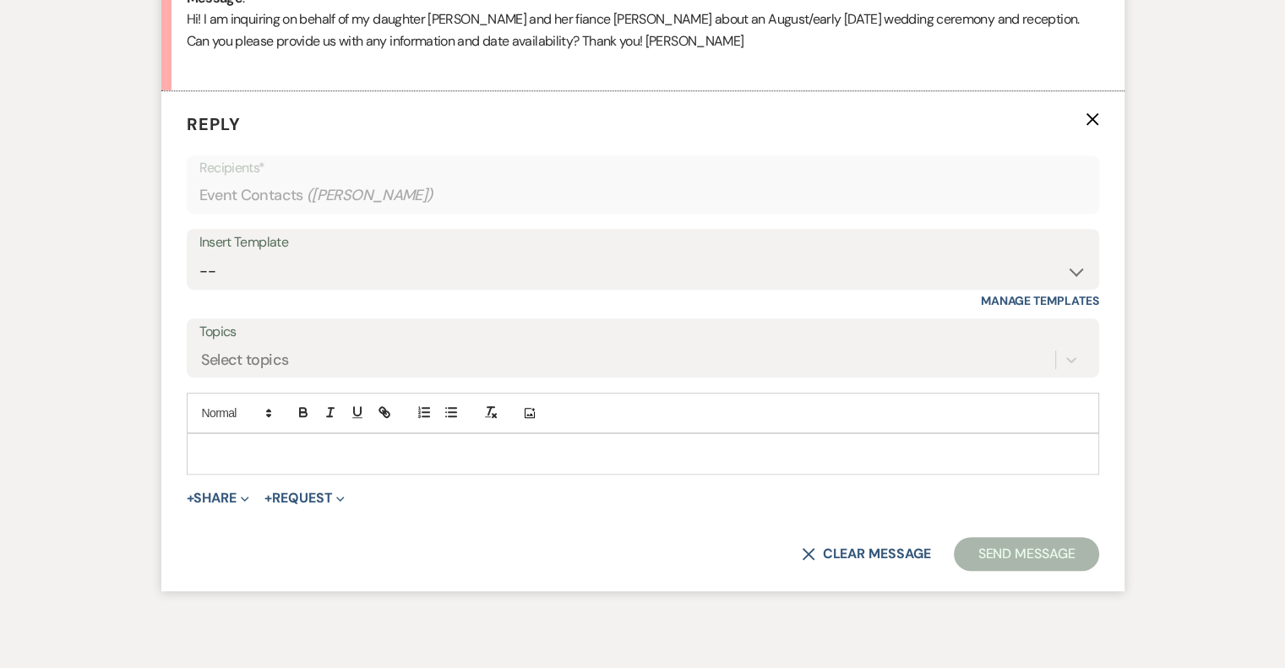
scroll to position [919, 0]
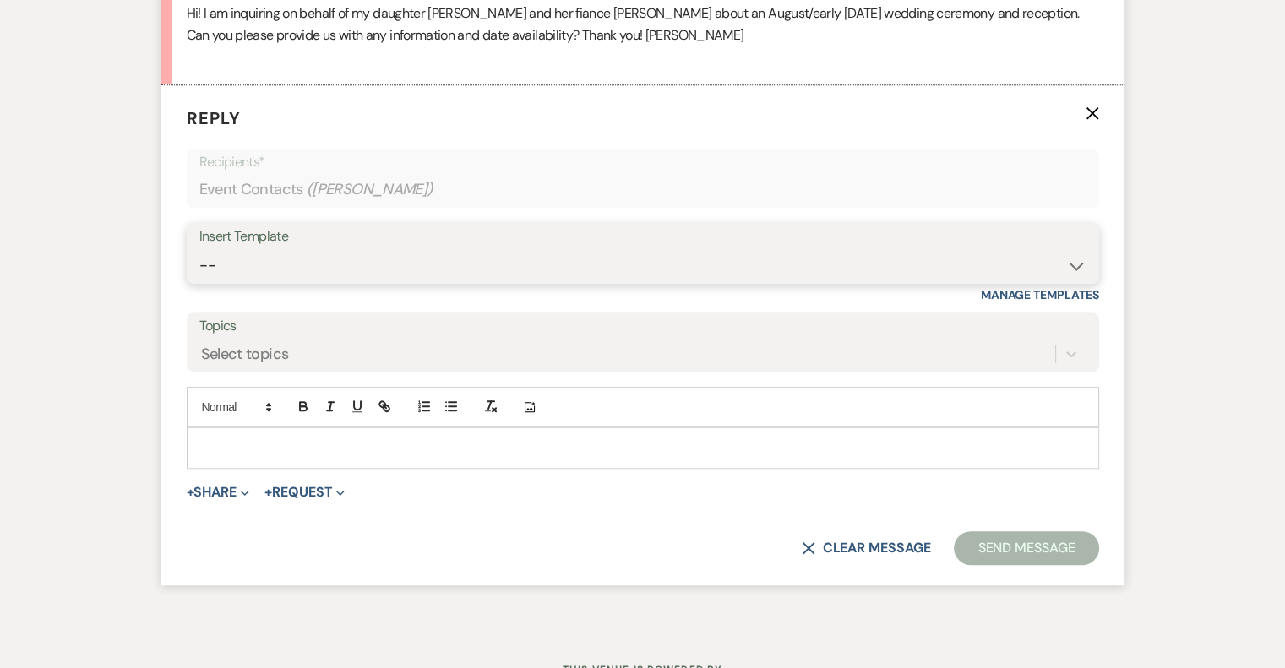
click at [271, 253] on select "-- Weven Planning Portal Introduction (Booked Events) Tour Request Response Fol…" at bounding box center [642, 265] width 887 height 33
select select "403"
click at [199, 249] on select "-- Weven Planning Portal Introduction (Booked Events) Tour Request Response Fol…" at bounding box center [642, 265] width 887 height 33
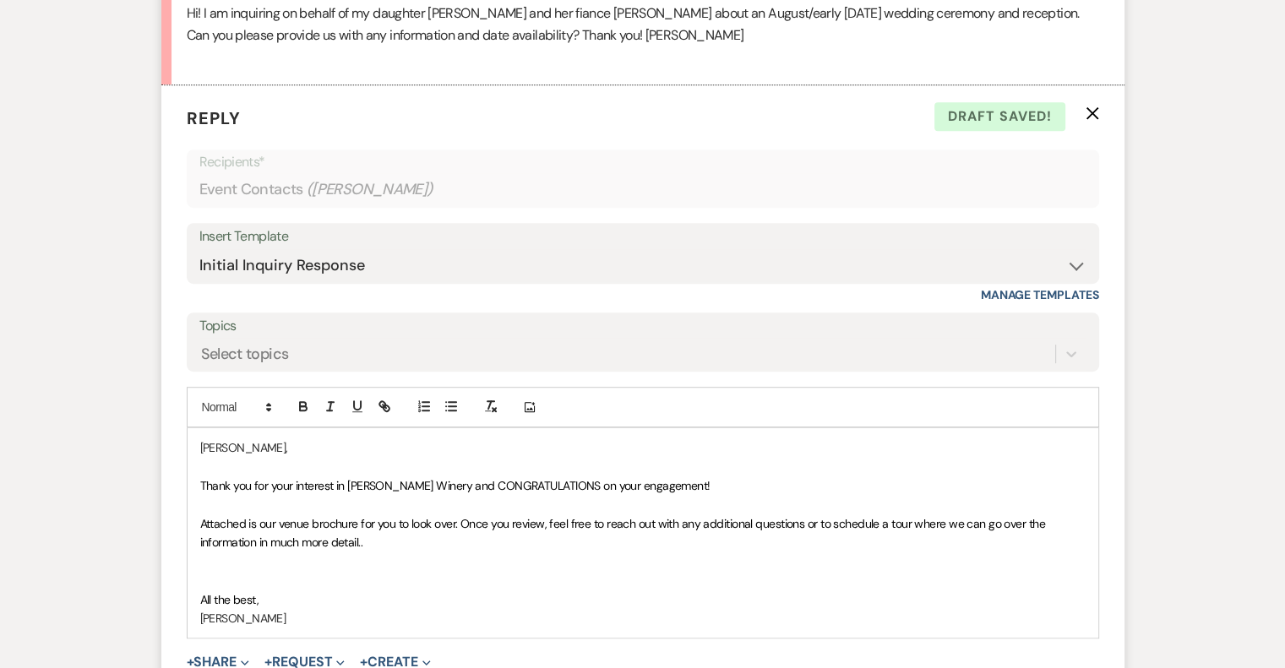
drag, startPoint x: 480, startPoint y: 479, endPoint x: 795, endPoint y: 480, distance: 315.2
click at [795, 480] on p "Thank you for your interest in [PERSON_NAME] Winery and CONGRATULATIONS on your…" at bounding box center [643, 486] width 886 height 19
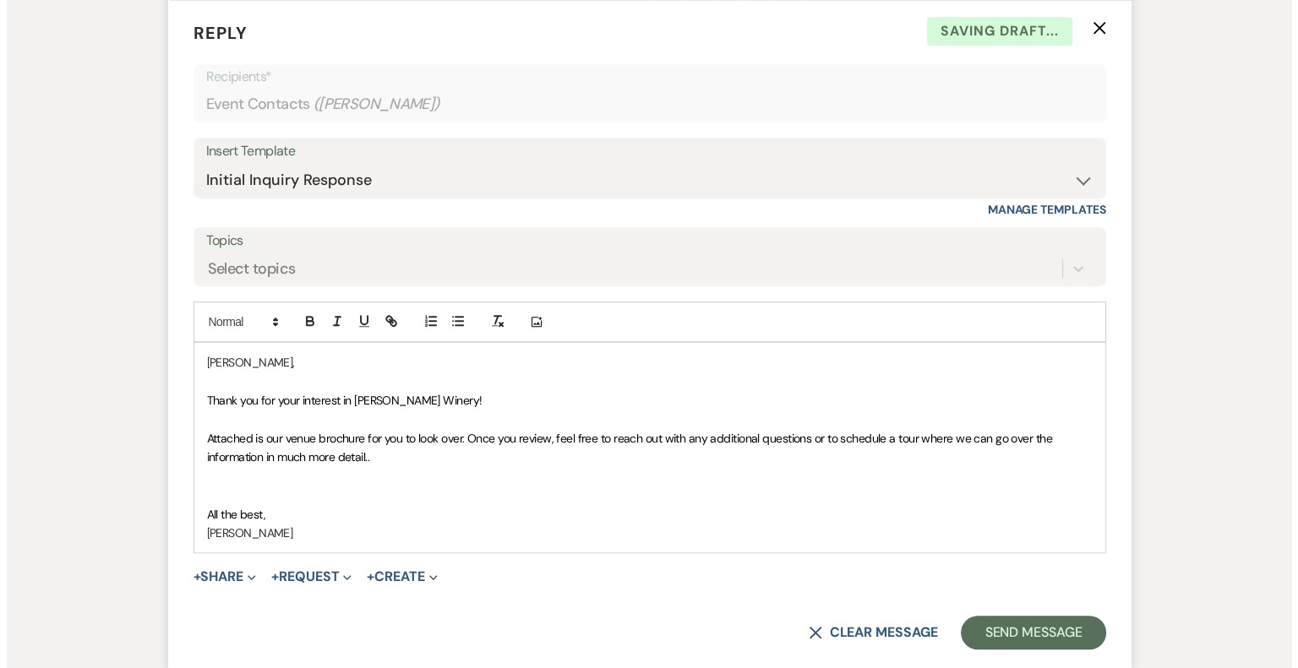
scroll to position [1088, 0]
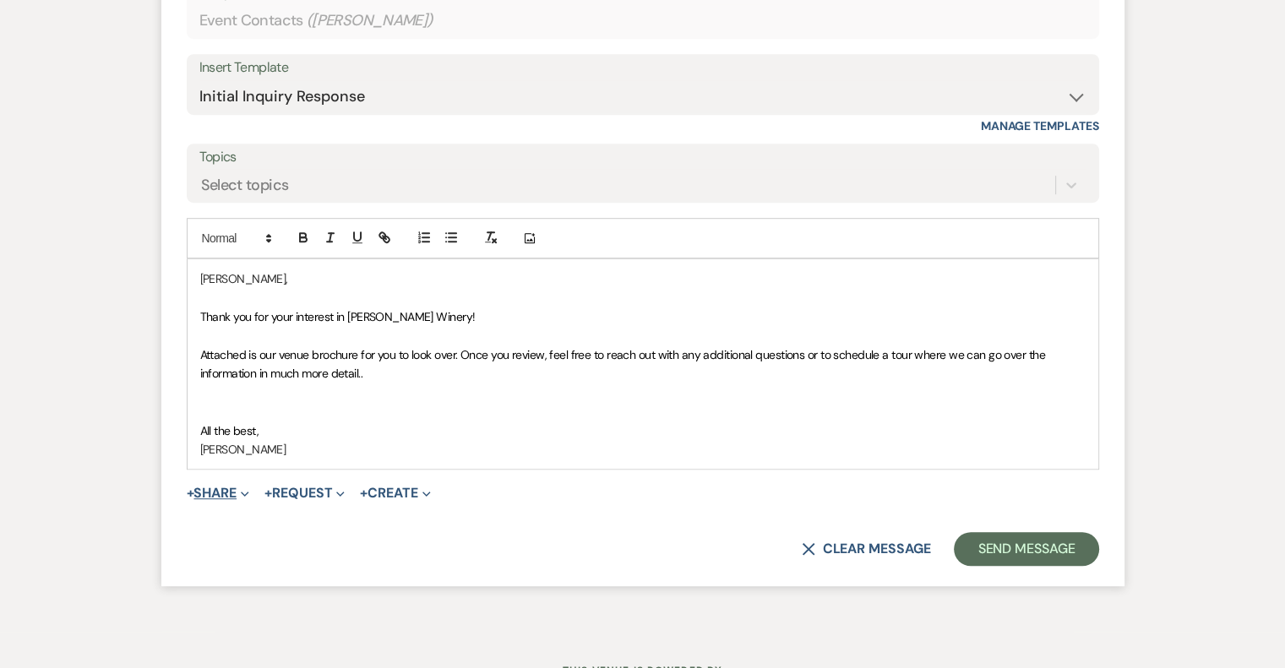
click at [235, 488] on button "+ Share Expand" at bounding box center [218, 494] width 63 height 14
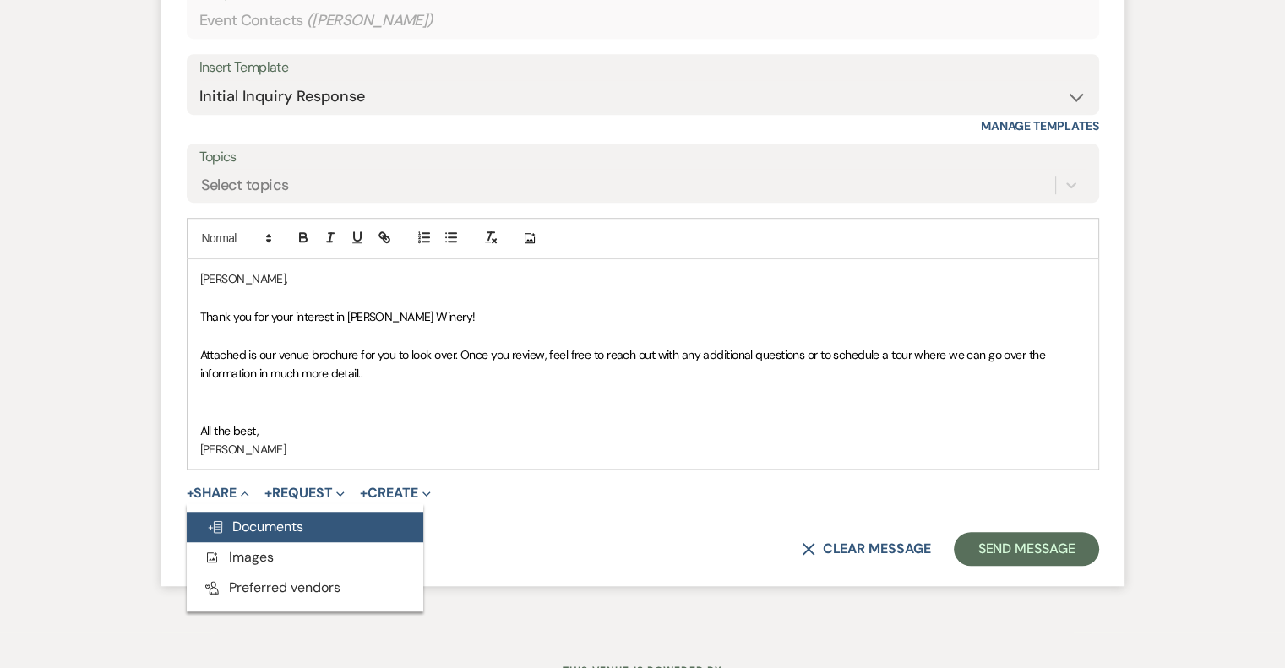
click at [267, 523] on span "Doc Upload Documents" at bounding box center [255, 527] width 96 height 18
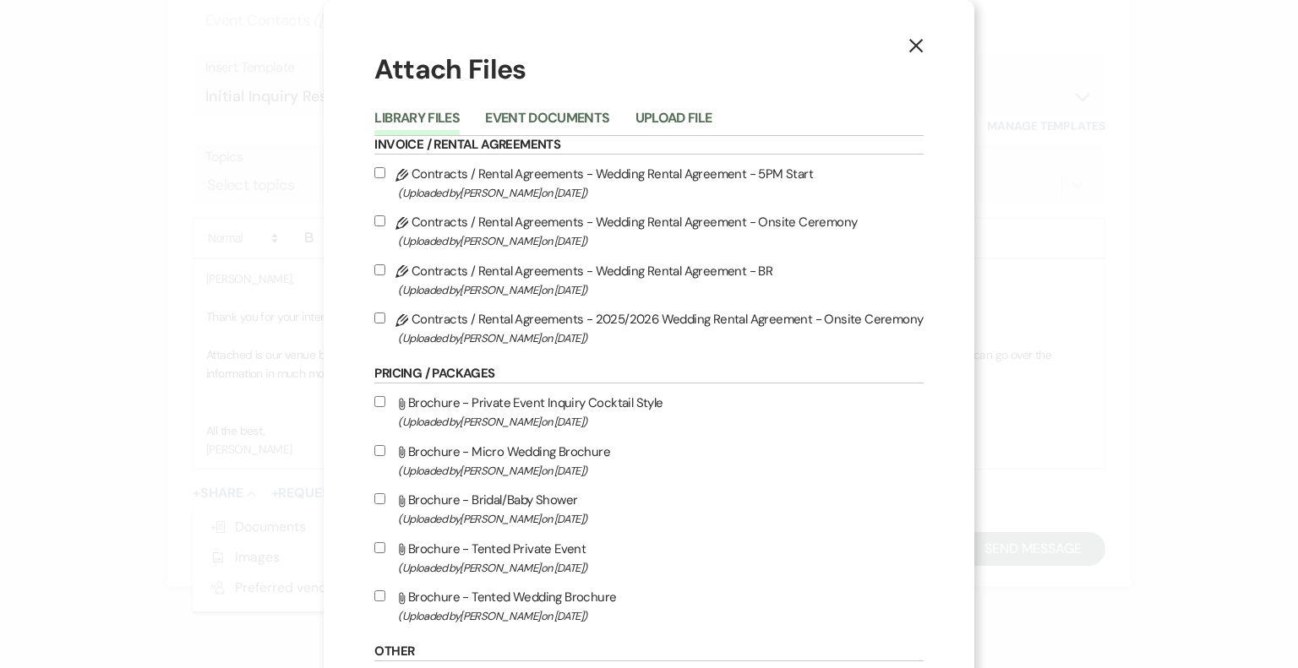
click at [559, 619] on span "(Uploaded by [PERSON_NAME] on [DATE] )" at bounding box center [660, 616] width 525 height 19
click at [385, 602] on input "Attach File Brochure - Tented Wedding Brochure (Uploaded by [PERSON_NAME] on [D…" at bounding box center [379, 596] width 11 height 11
checkbox input "true"
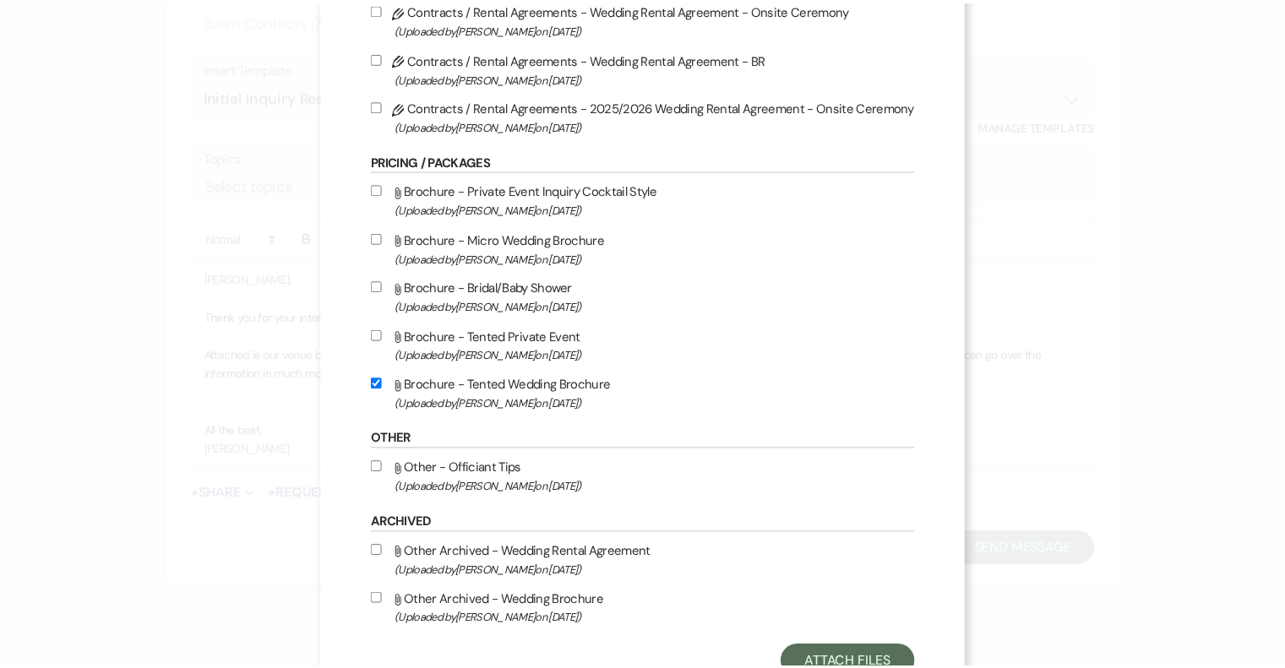
scroll to position [278, 0]
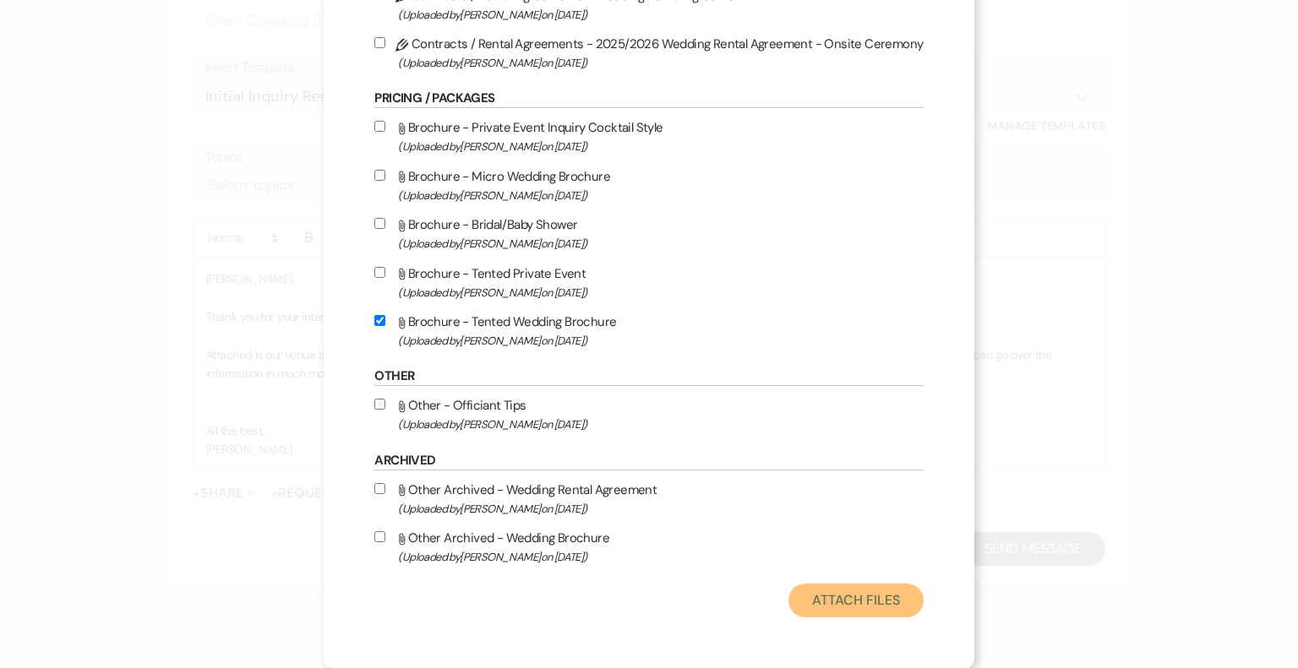
click at [843, 597] on button "Attach Files" at bounding box center [855, 601] width 134 height 34
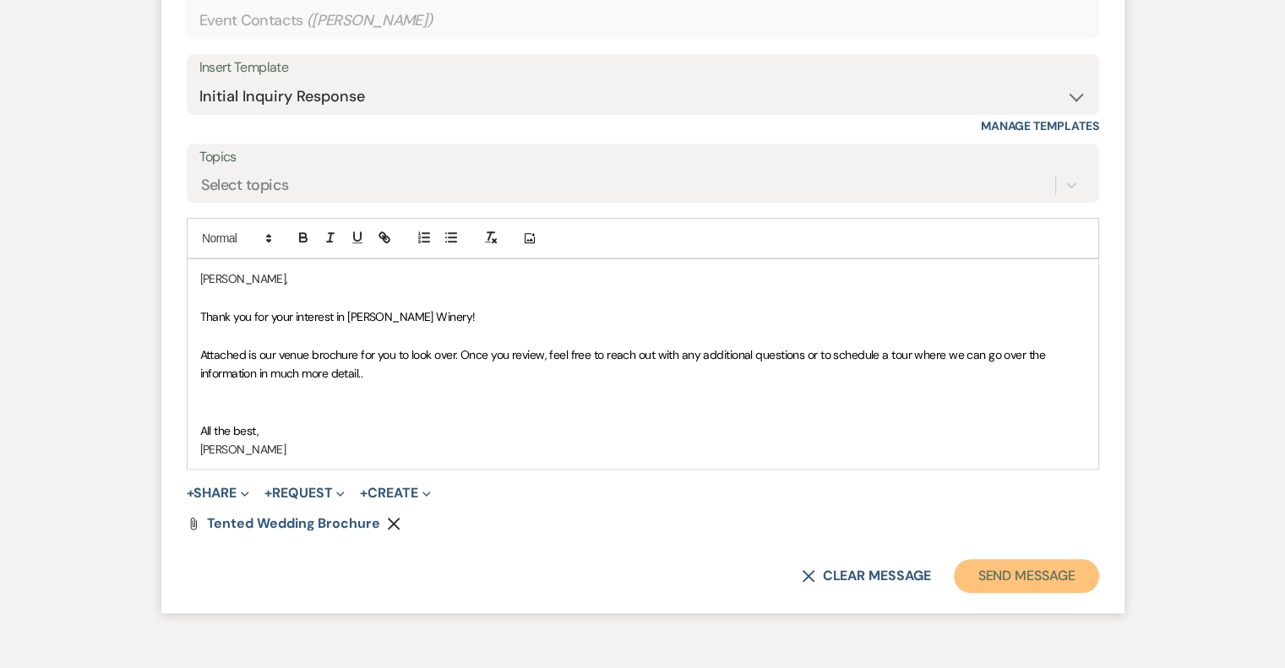
click at [1039, 575] on button "Send Message" at bounding box center [1026, 576] width 144 height 34
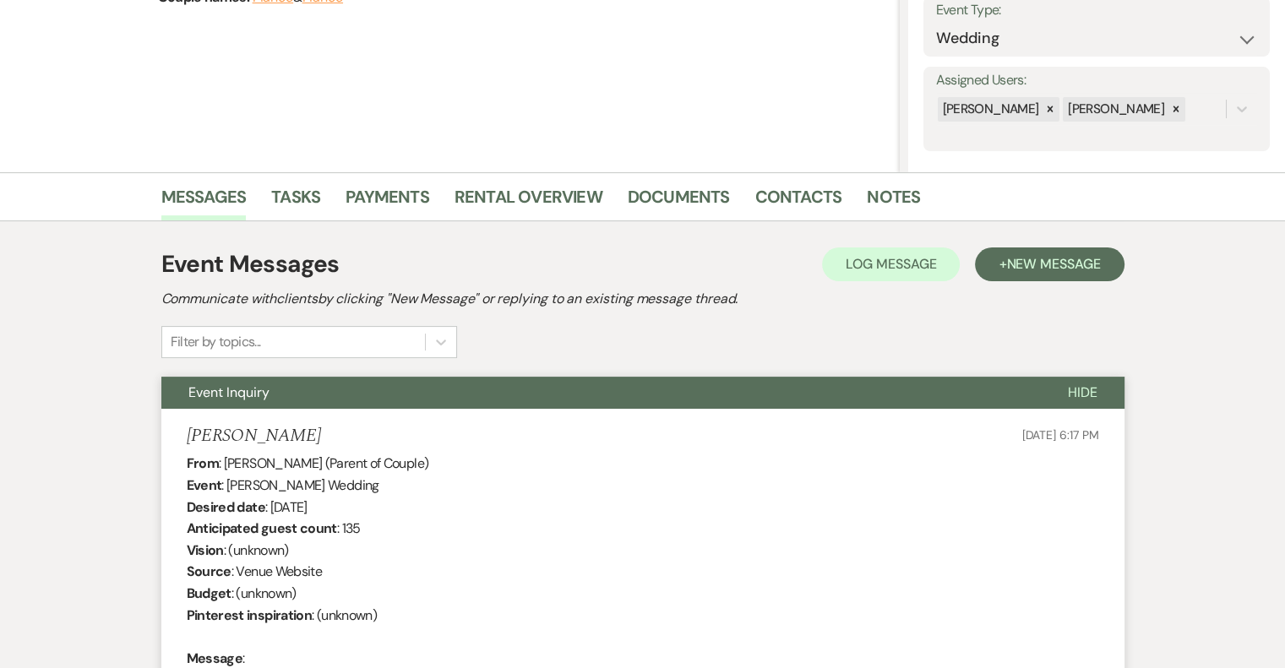
scroll to position [0, 0]
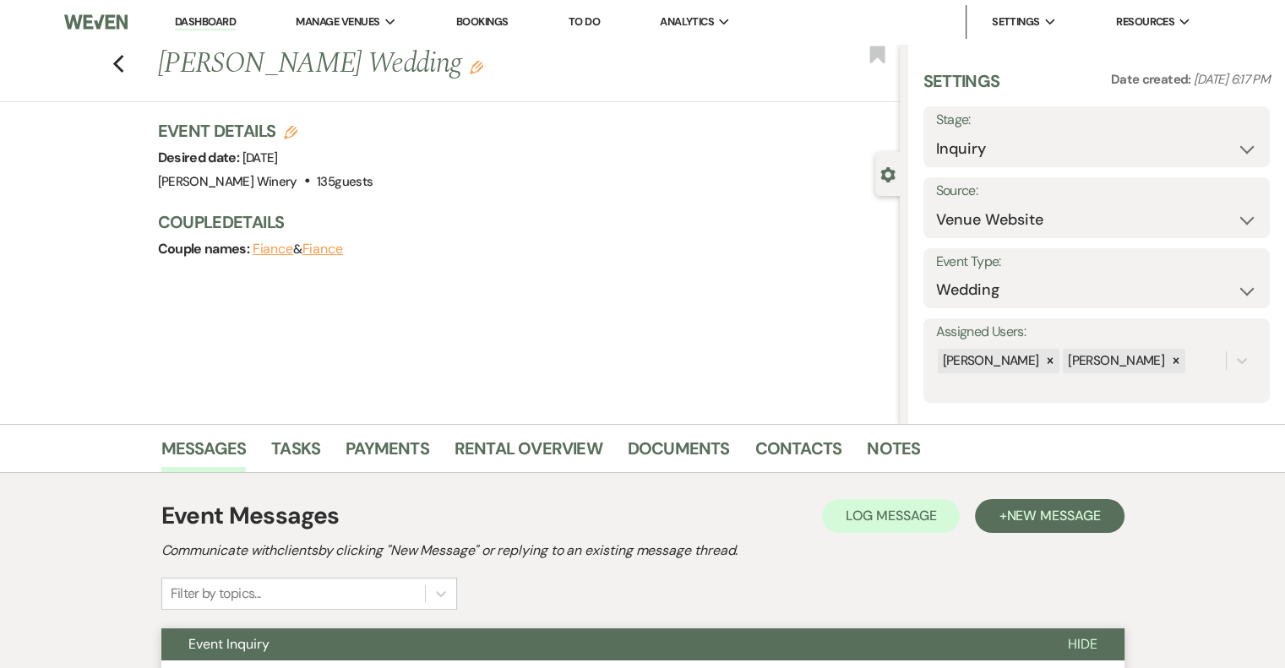
click at [210, 24] on link "Dashboard" at bounding box center [205, 22] width 61 height 16
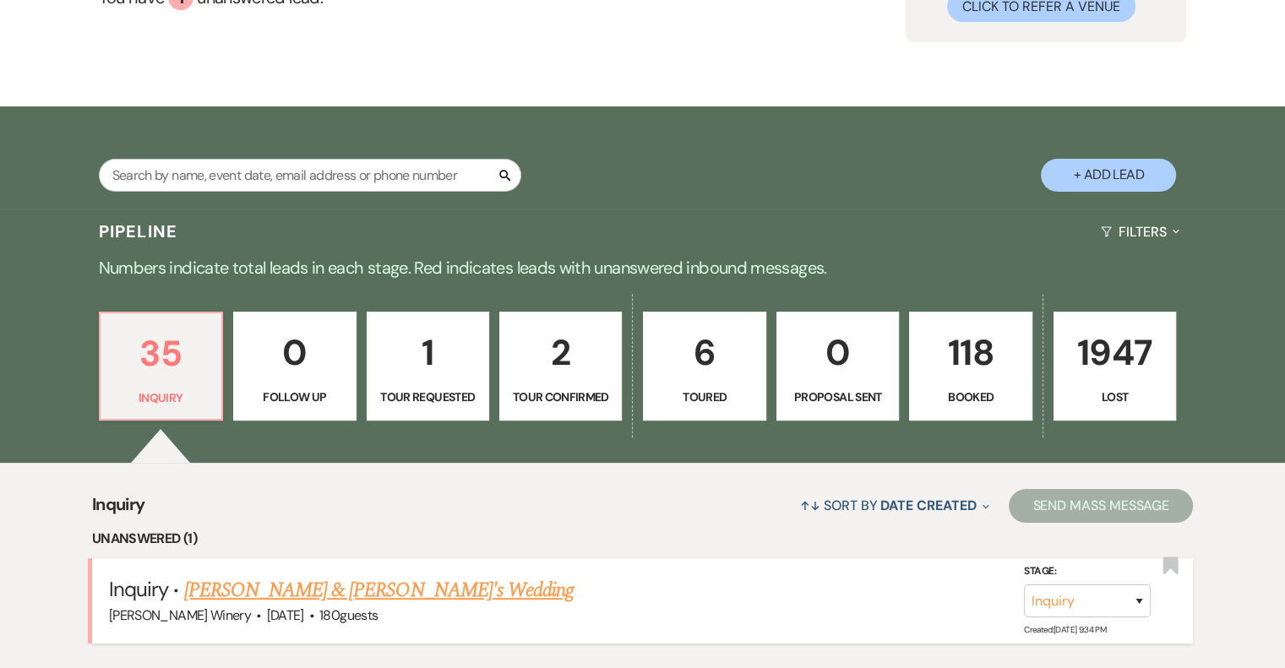
scroll to position [423, 0]
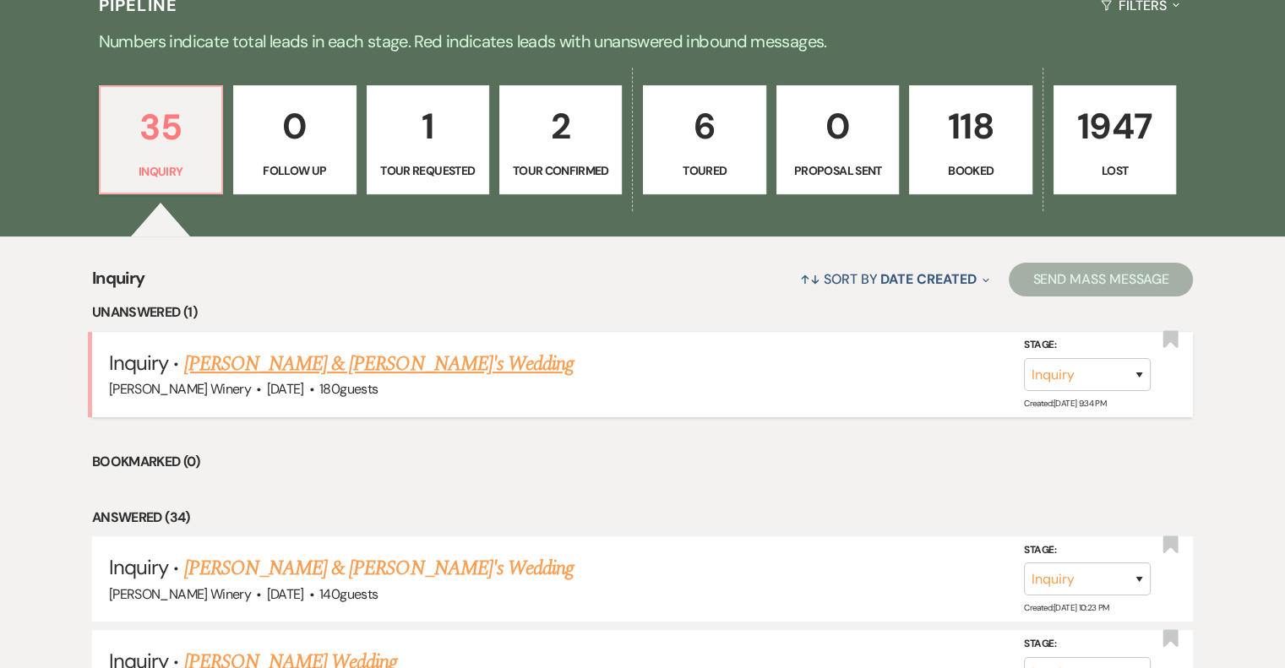
click at [243, 361] on link "[PERSON_NAME] & [PERSON_NAME]'s Wedding" at bounding box center [379, 364] width 390 height 30
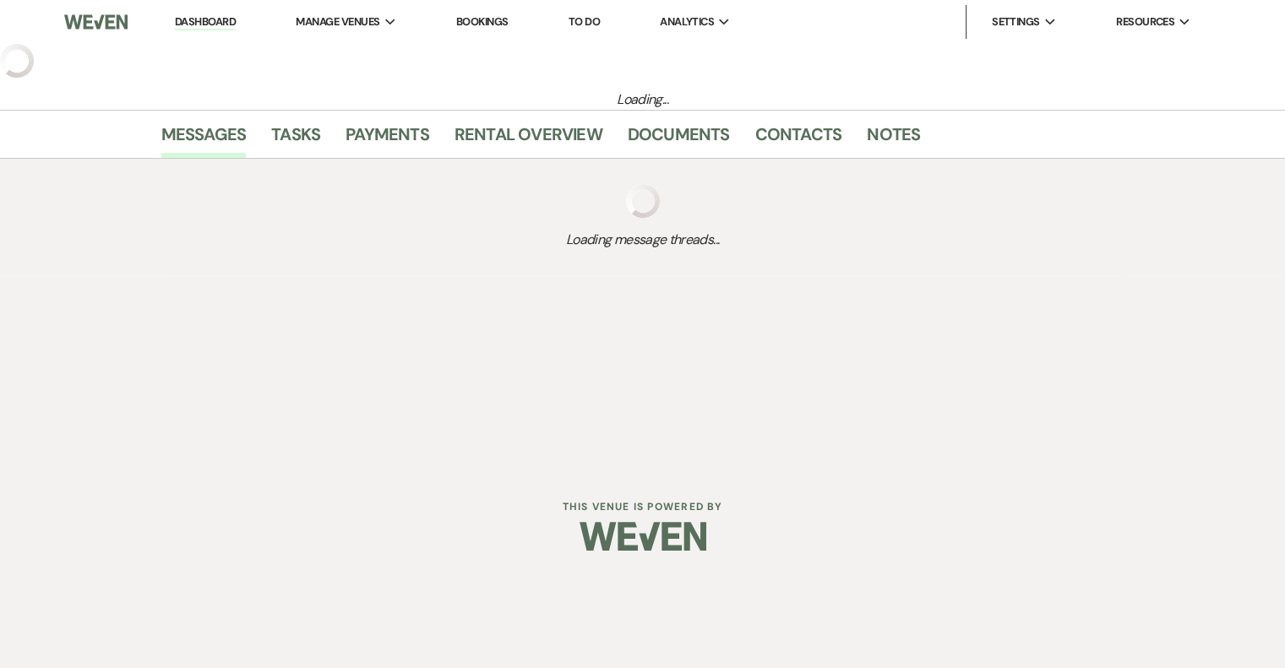
select select "5"
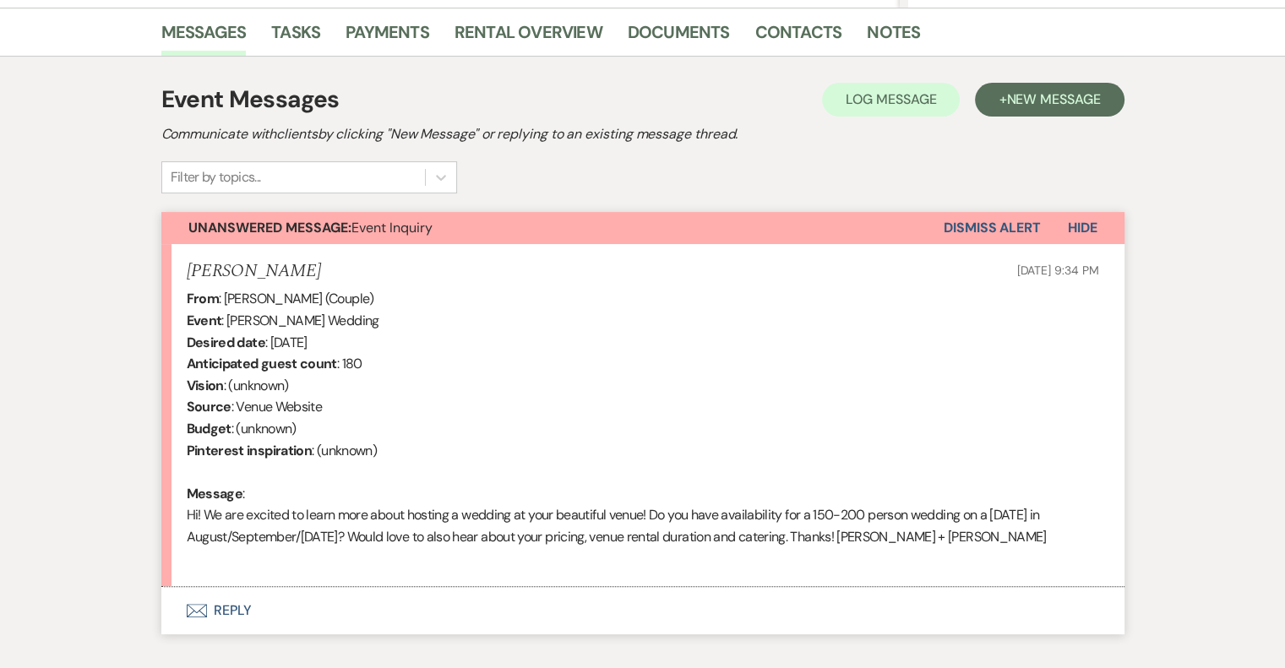
scroll to position [515, 0]
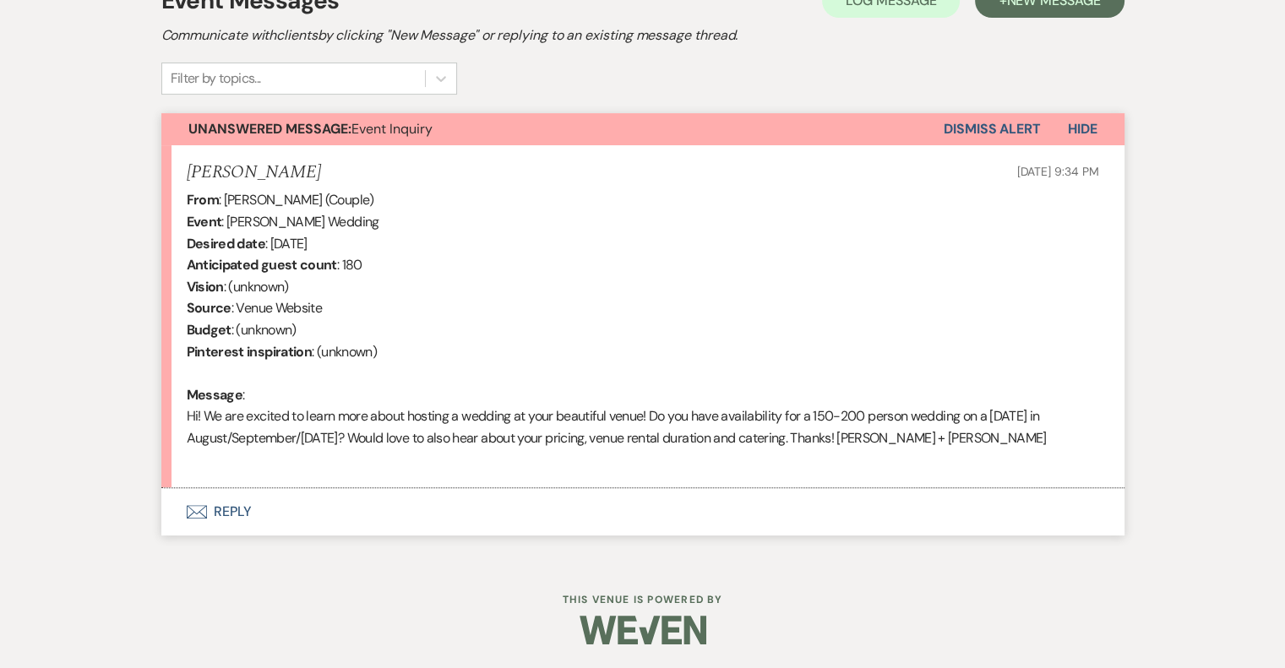
click at [229, 510] on button "Envelope Reply" at bounding box center [642, 511] width 963 height 47
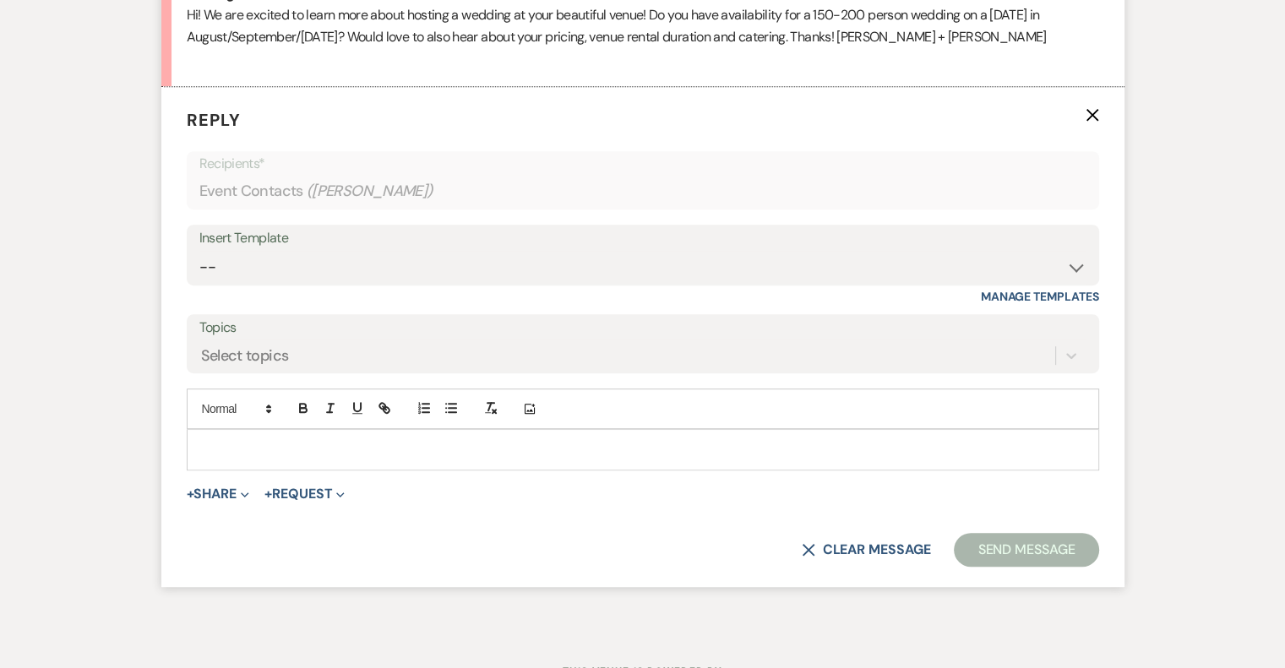
scroll to position [919, 0]
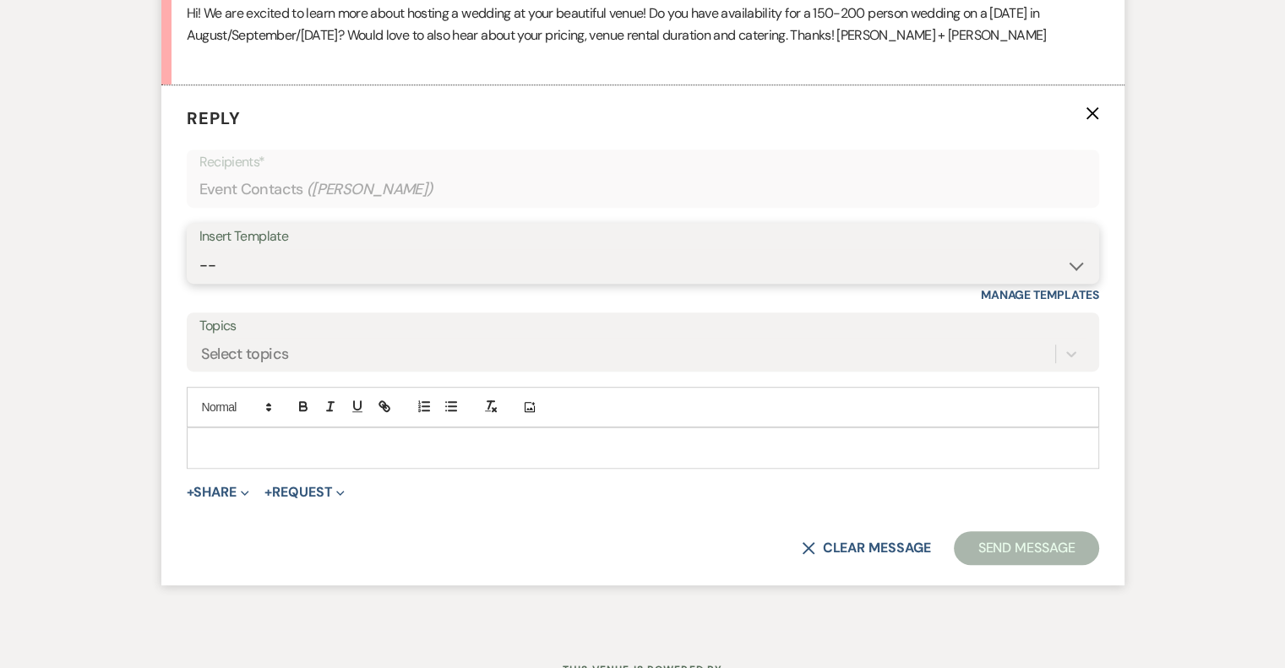
click at [318, 265] on select "-- Weven Planning Portal Introduction (Booked Events) Tour Request Response Fol…" at bounding box center [642, 265] width 887 height 33
select select "403"
click at [199, 249] on select "-- Weven Planning Portal Introduction (Booked Events) Tour Request Response Fol…" at bounding box center [642, 265] width 887 height 33
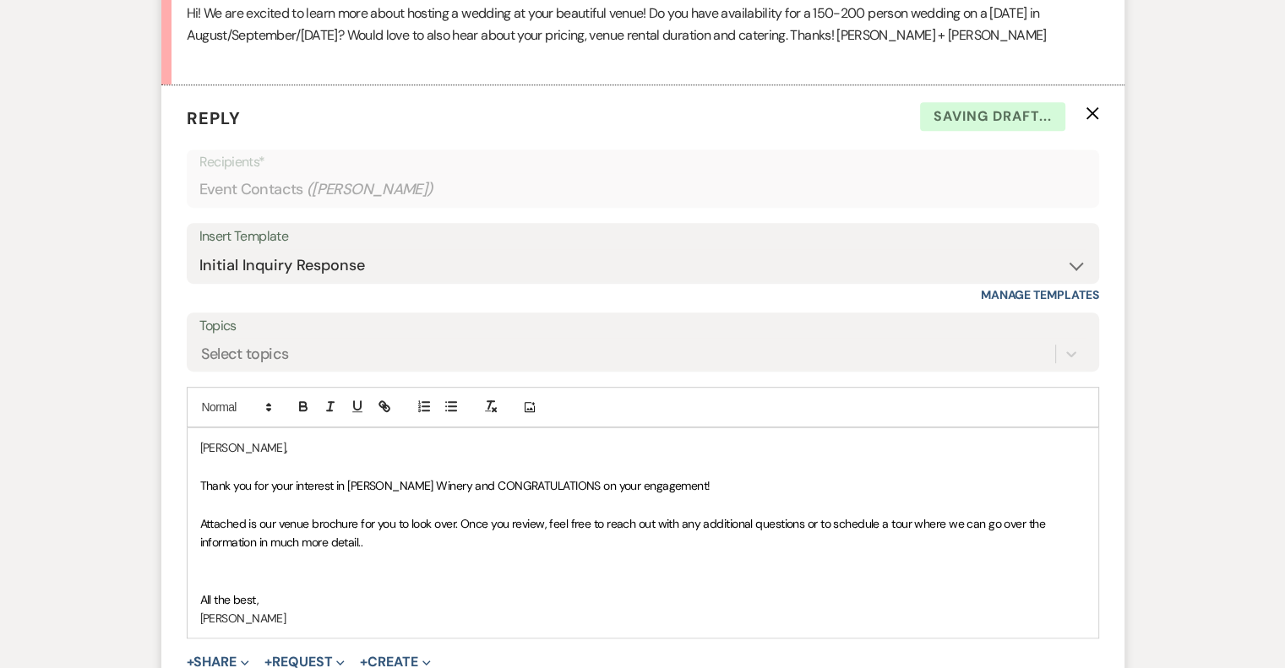
click at [433, 536] on p "Attached is our venue brochure for you to look over. Once you review, feel free…" at bounding box center [643, 534] width 886 height 38
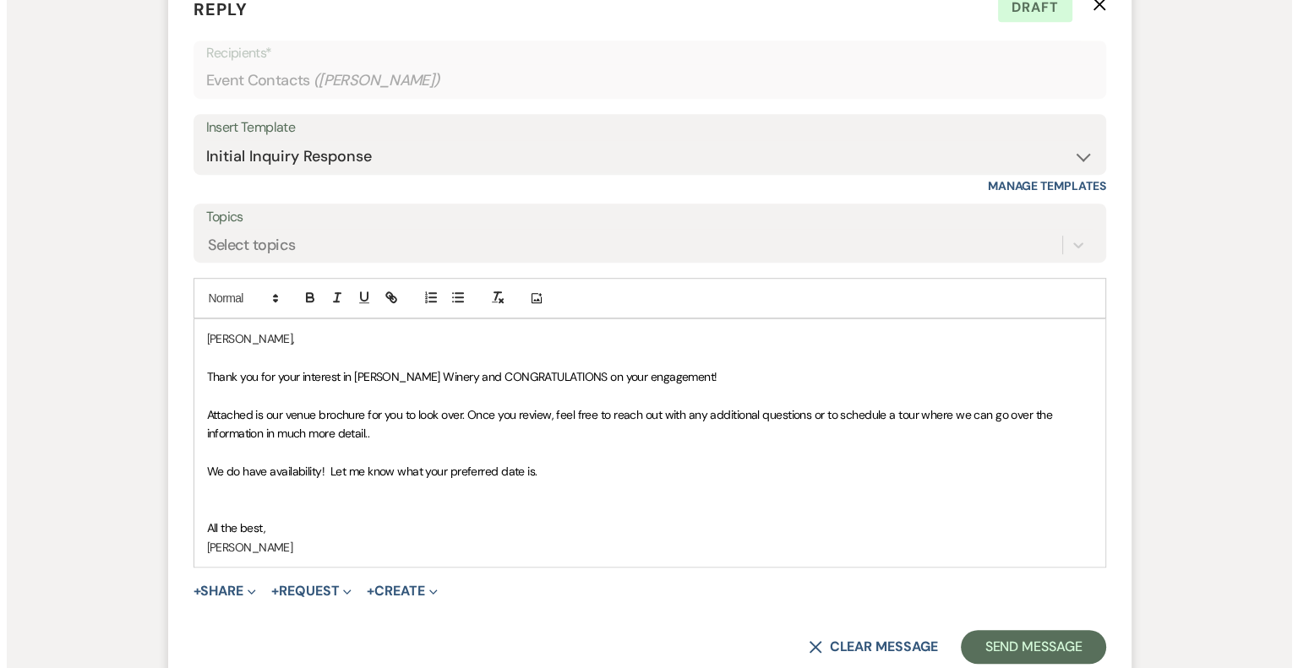
scroll to position [1196, 0]
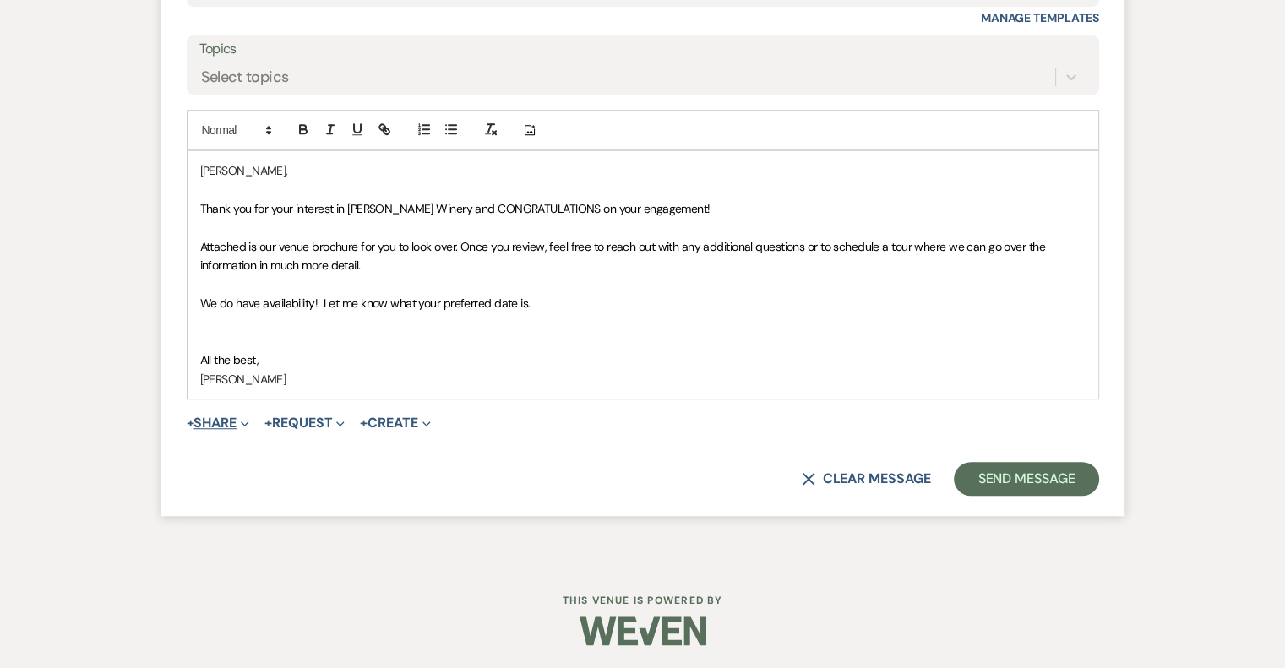
click at [220, 424] on button "+ Share Expand" at bounding box center [218, 424] width 63 height 14
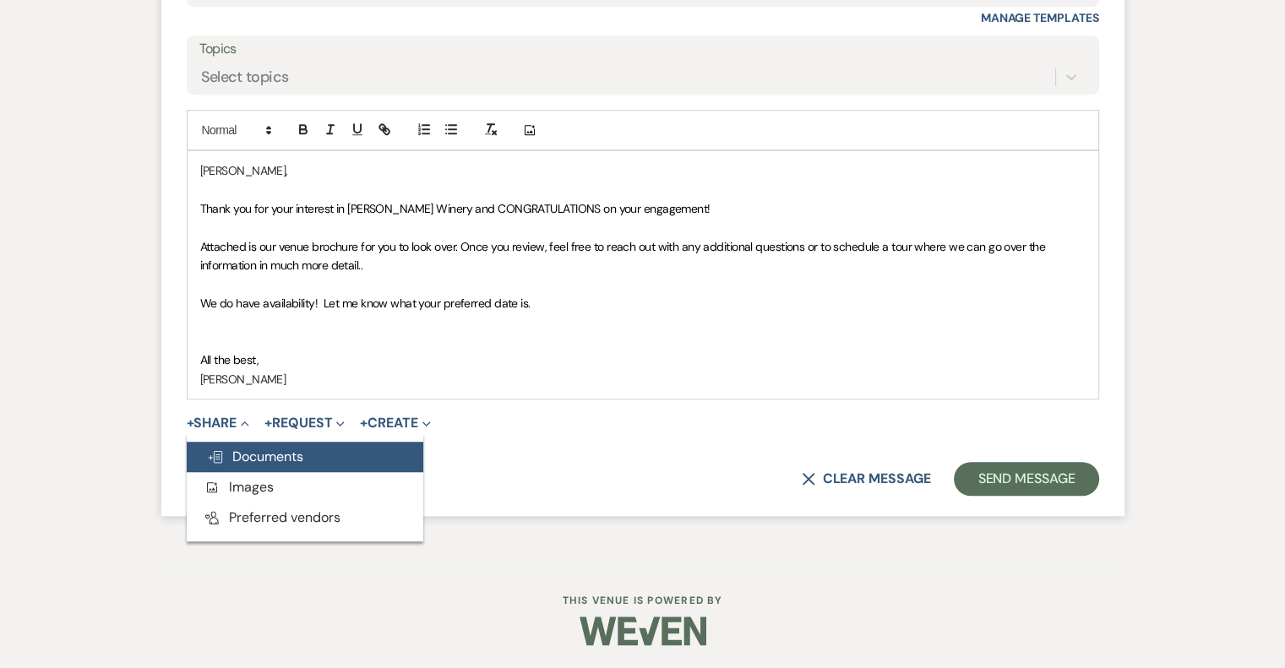
click at [254, 454] on span "Doc Upload Documents" at bounding box center [255, 457] width 96 height 18
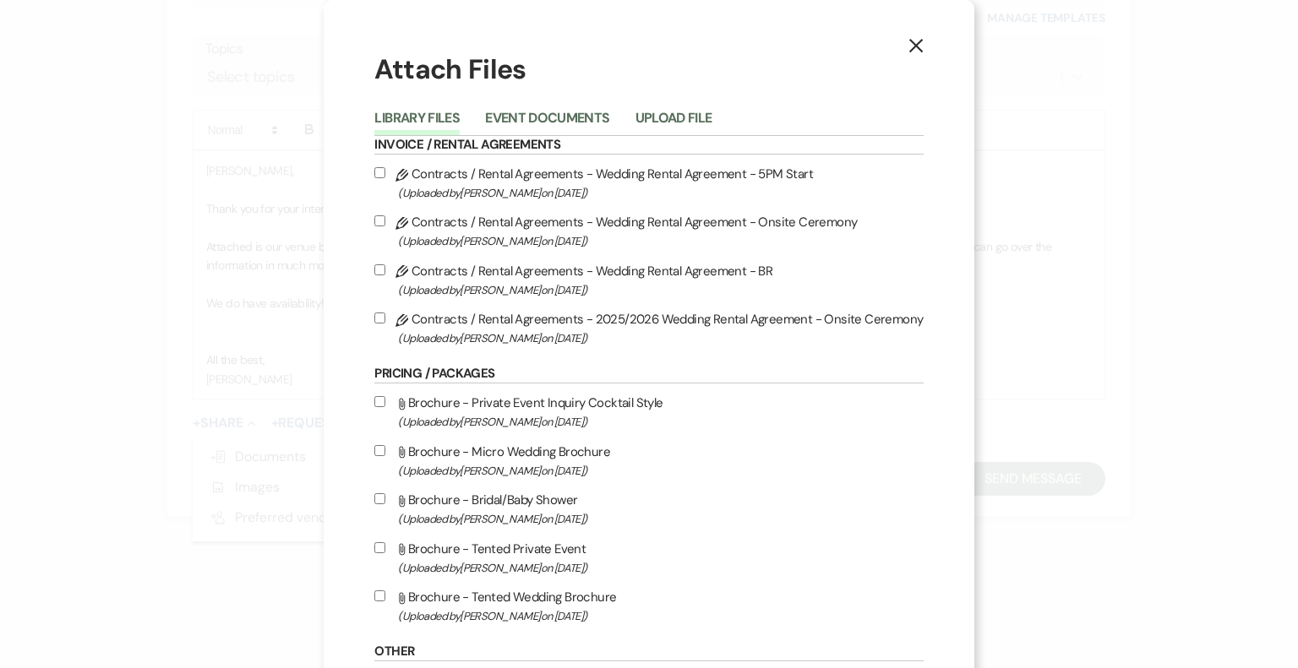
click at [488, 587] on label "Attach File Brochure - Tented Wedding Brochure (Uploaded by [PERSON_NAME] on [D…" at bounding box center [648, 606] width 548 height 40
click at [385, 591] on input "Attach File Brochure - Tented Wedding Brochure (Uploaded by [PERSON_NAME] on [D…" at bounding box center [379, 596] width 11 height 11
checkbox input "true"
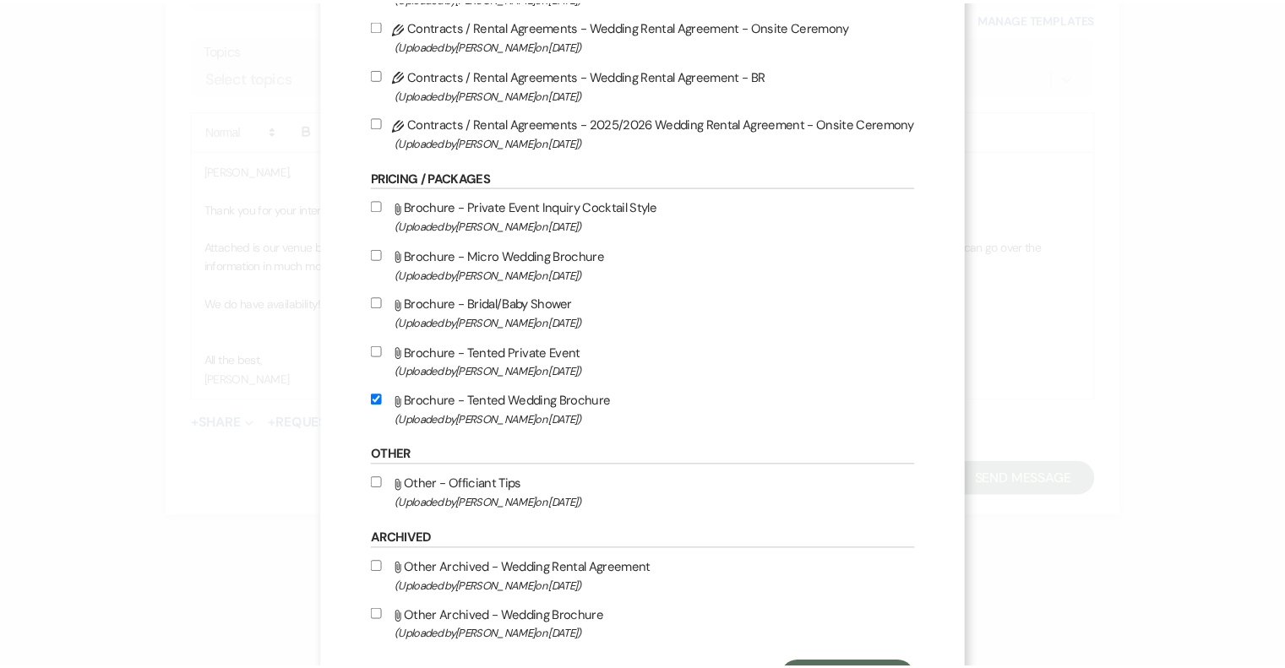
scroll to position [278, 0]
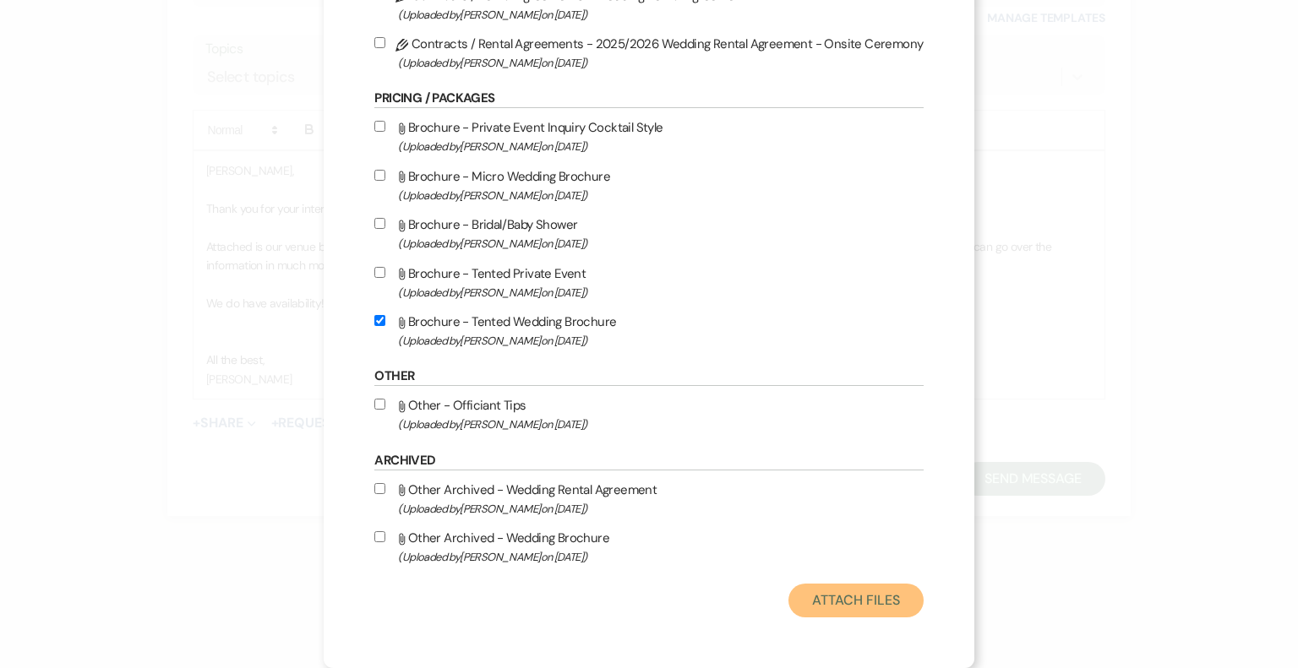
click at [842, 603] on button "Attach Files" at bounding box center [855, 601] width 134 height 34
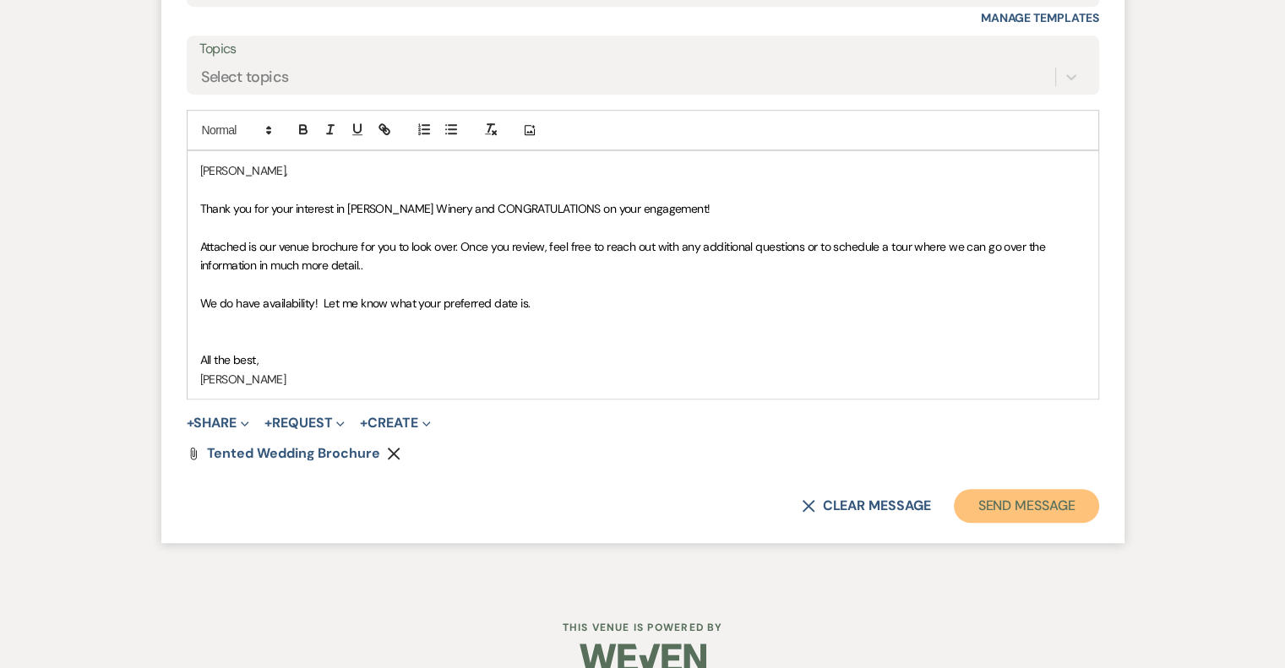
click at [1011, 503] on button "Send Message" at bounding box center [1026, 506] width 144 height 34
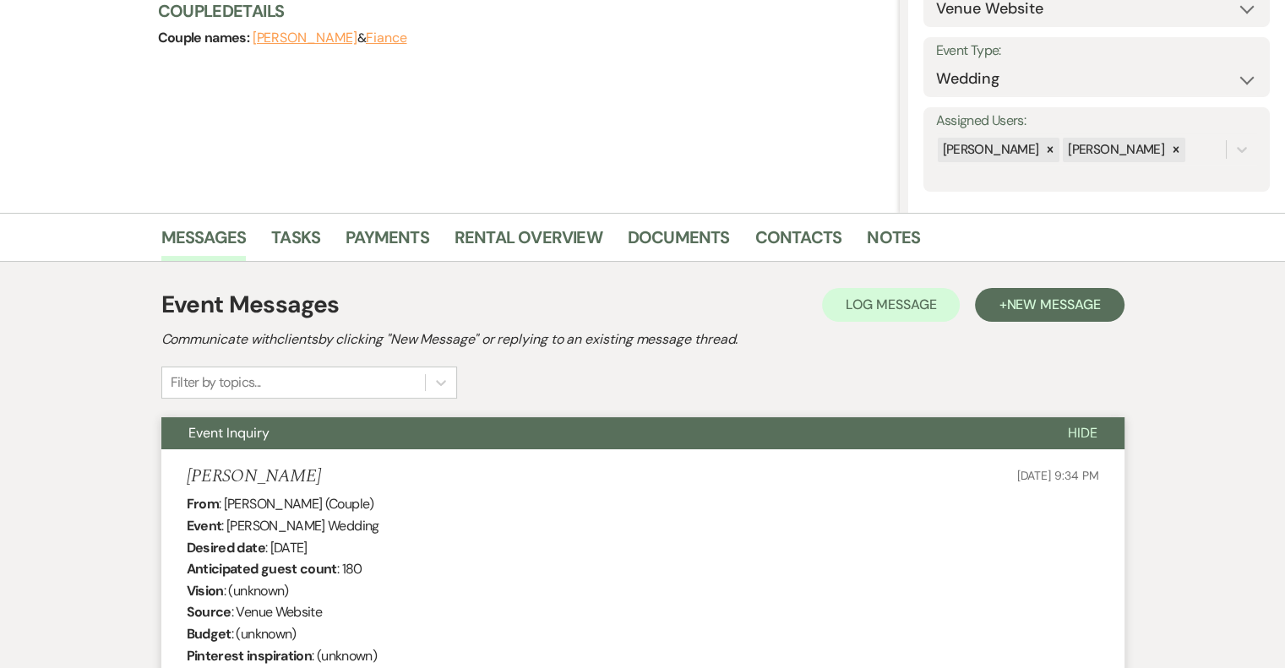
scroll to position [0, 0]
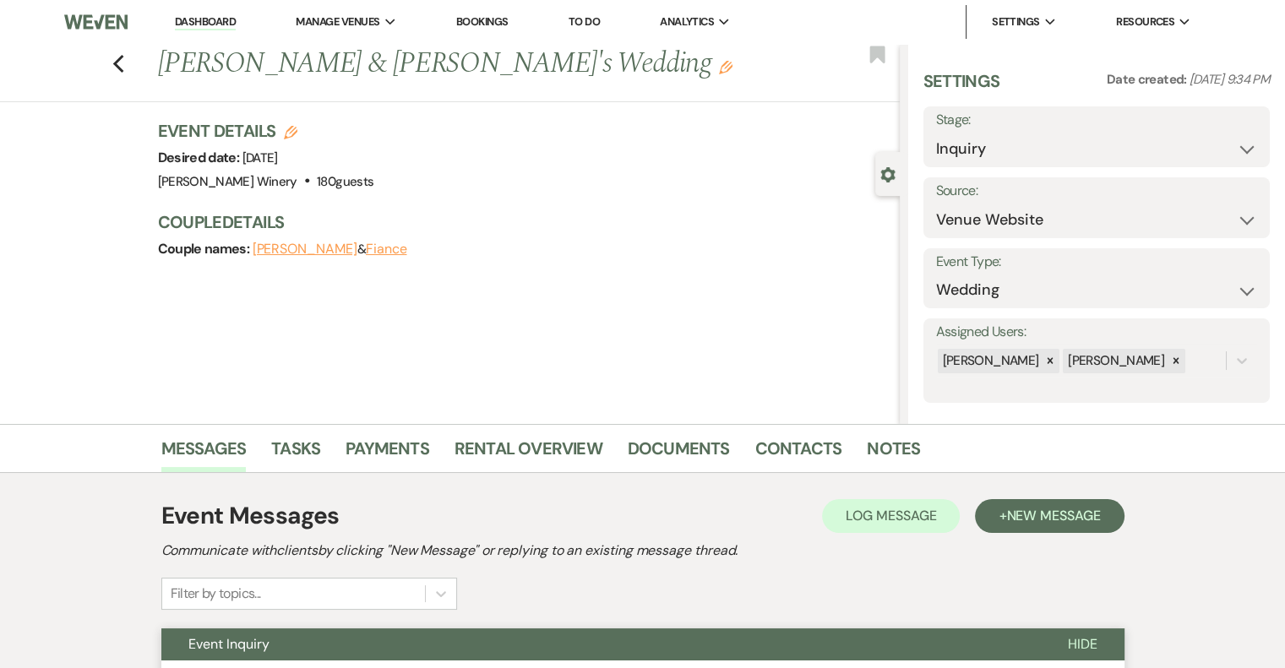
click at [201, 22] on link "Dashboard" at bounding box center [205, 22] width 61 height 16
